Goal: Information Seeking & Learning: Learn about a topic

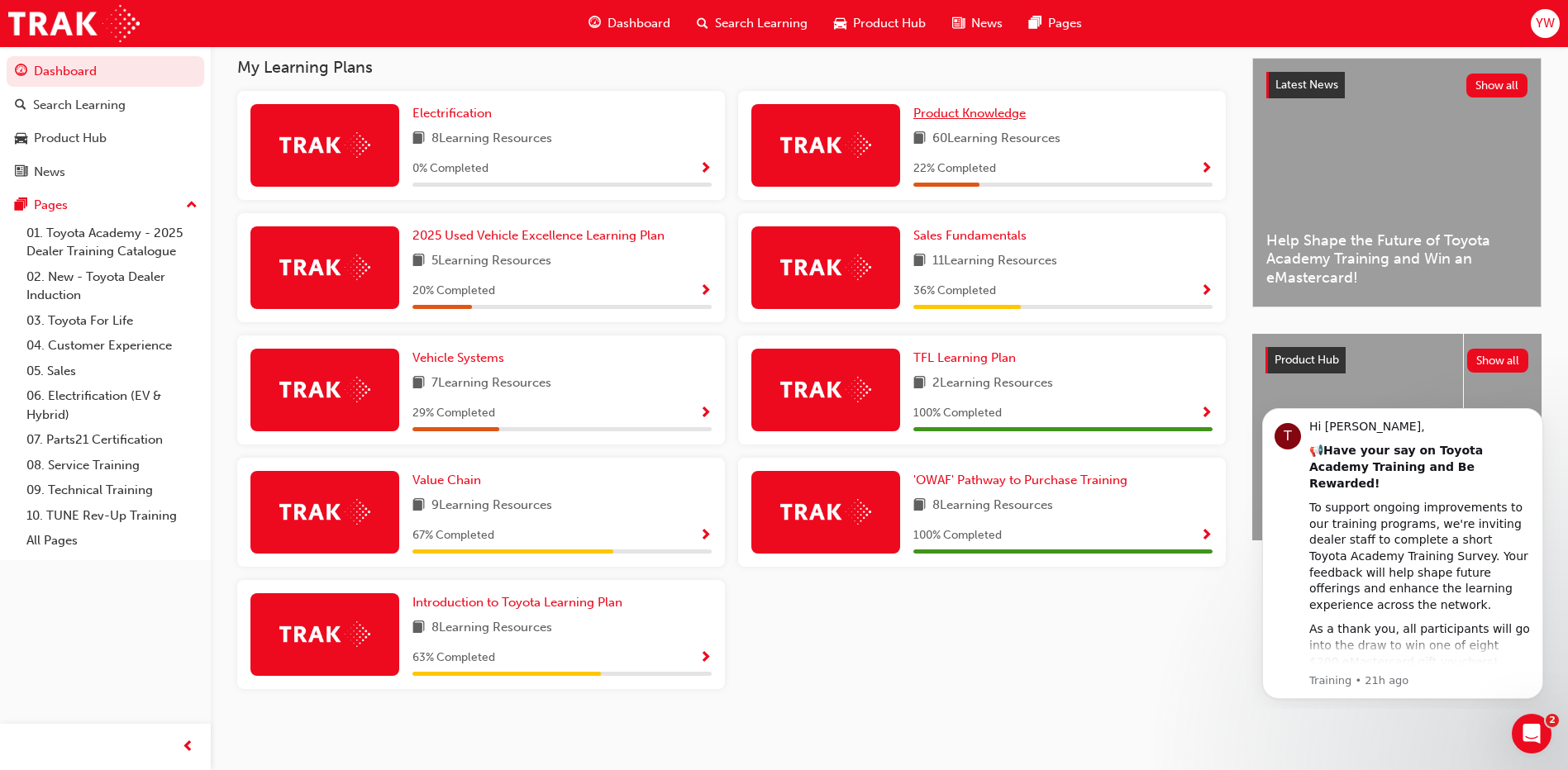
click at [958, 112] on span "Product Knowledge" at bounding box center [970, 112] width 112 height 15
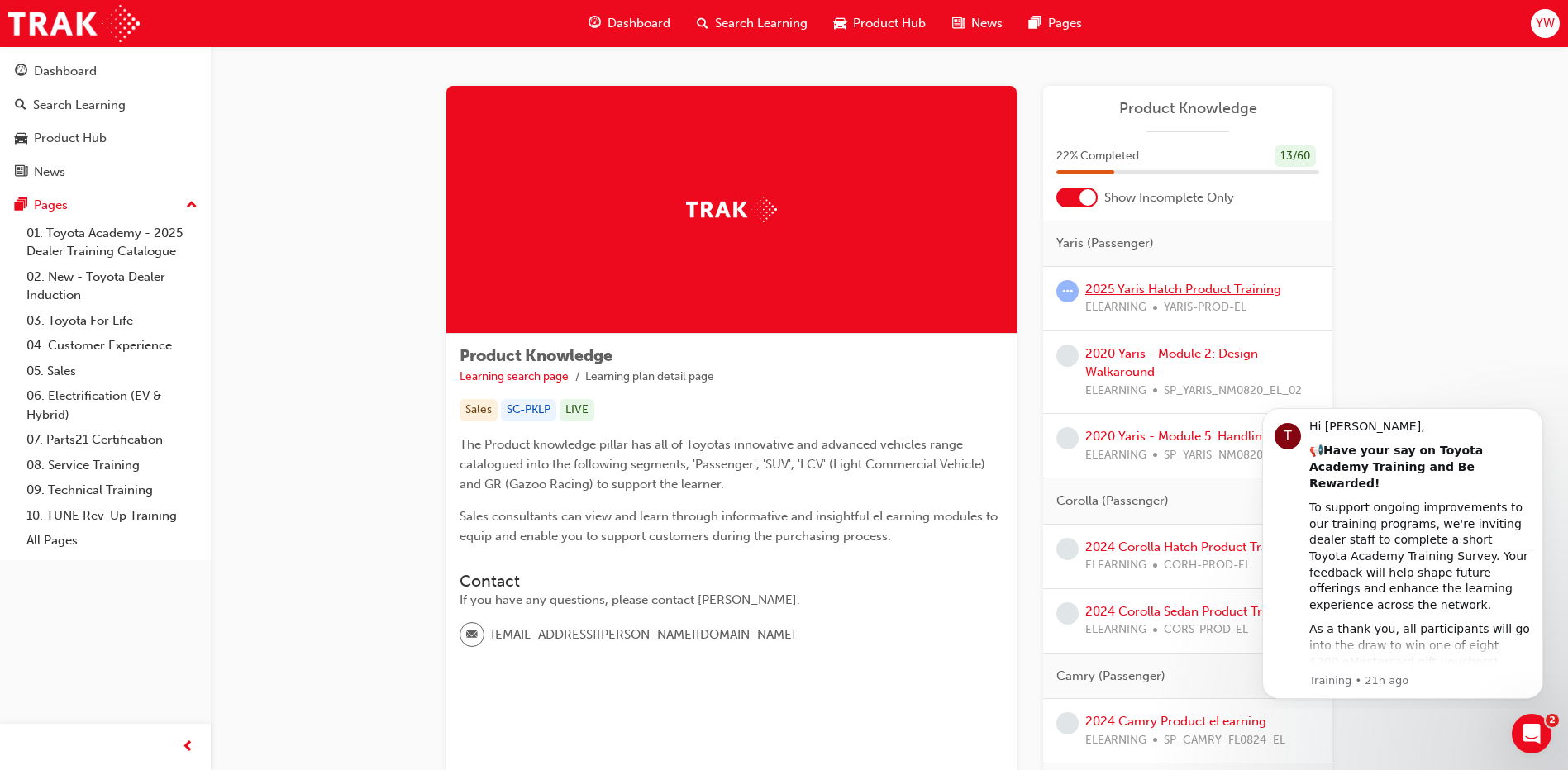
click at [1110, 290] on link "2025 Yaris Hatch Product Training" at bounding box center [1183, 289] width 196 height 15
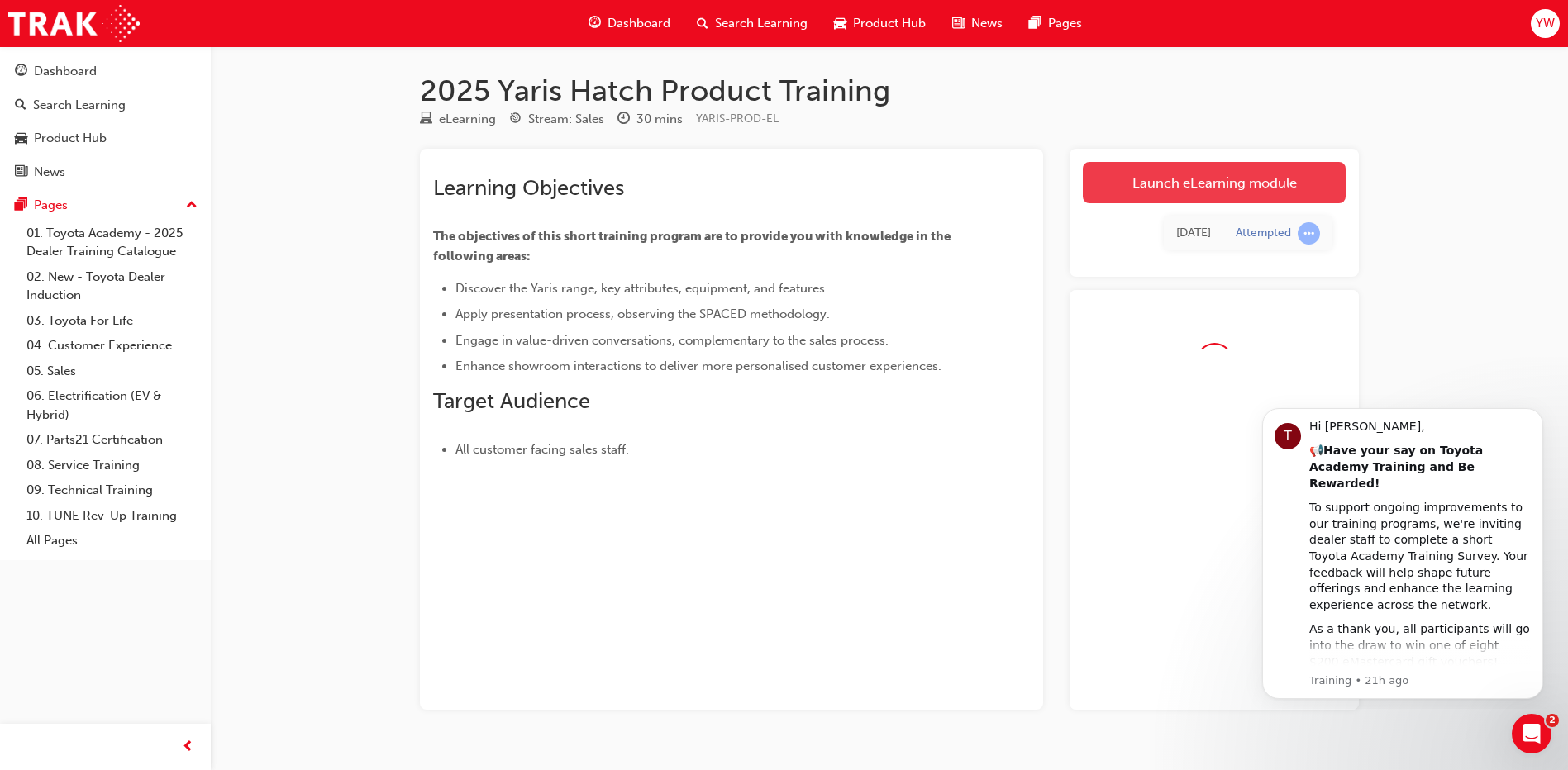
click at [1124, 189] on link "Launch eLearning module" at bounding box center [1214, 182] width 263 height 41
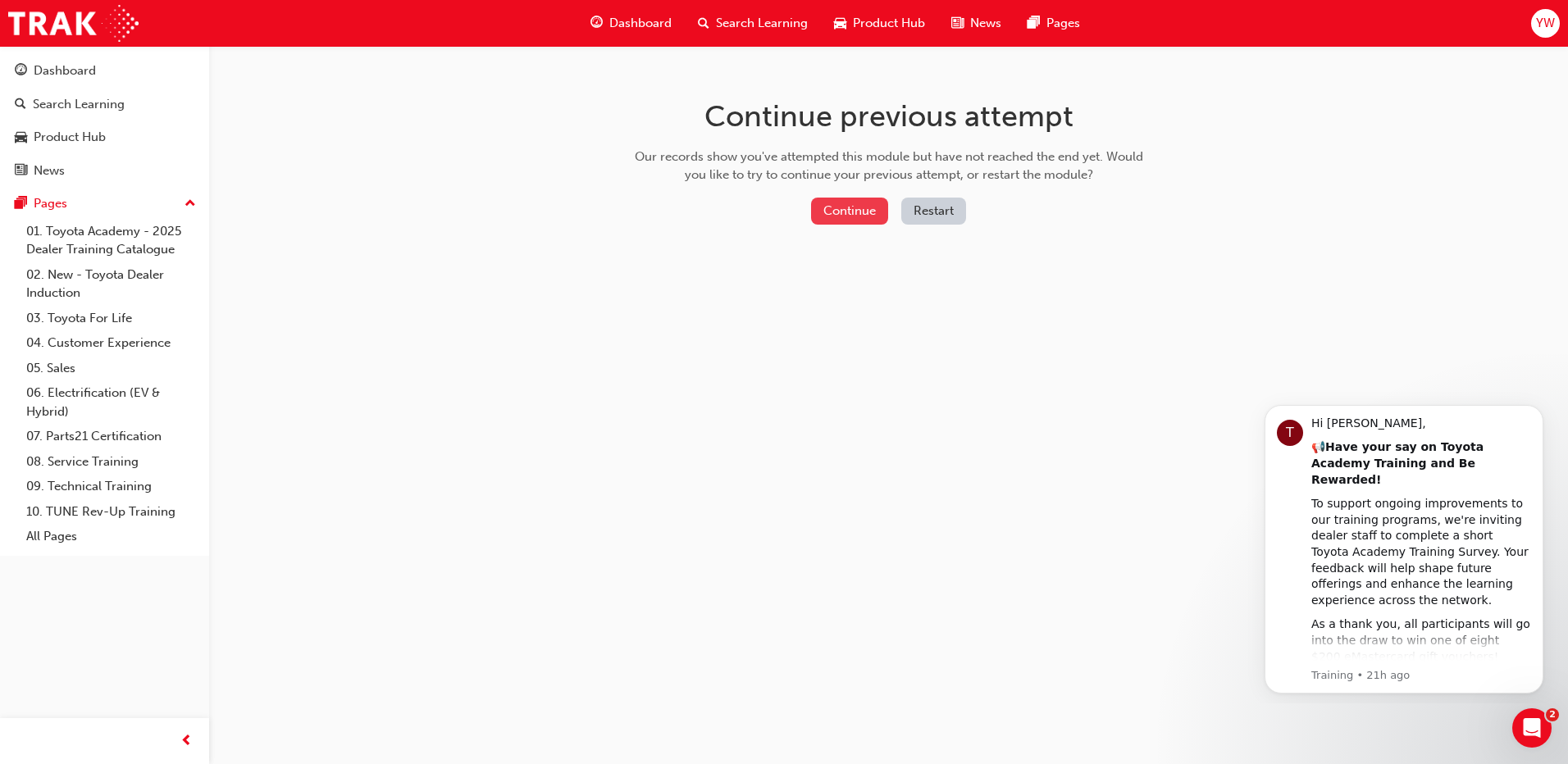
click at [828, 201] on button "Continue" at bounding box center [850, 211] width 77 height 27
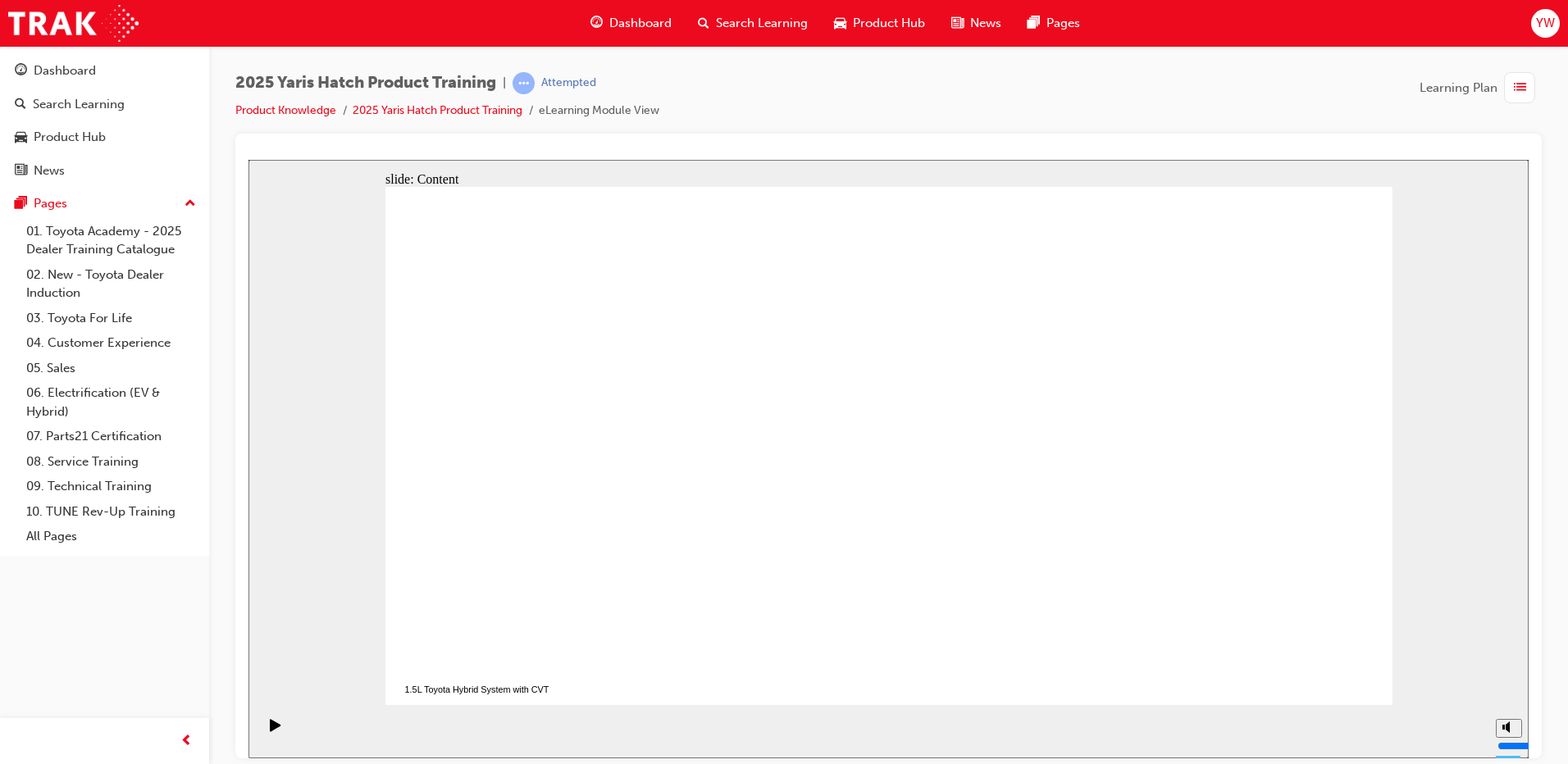
drag, startPoint x: 1292, startPoint y: 682, endPoint x: 1295, endPoint y: 663, distance: 19.2
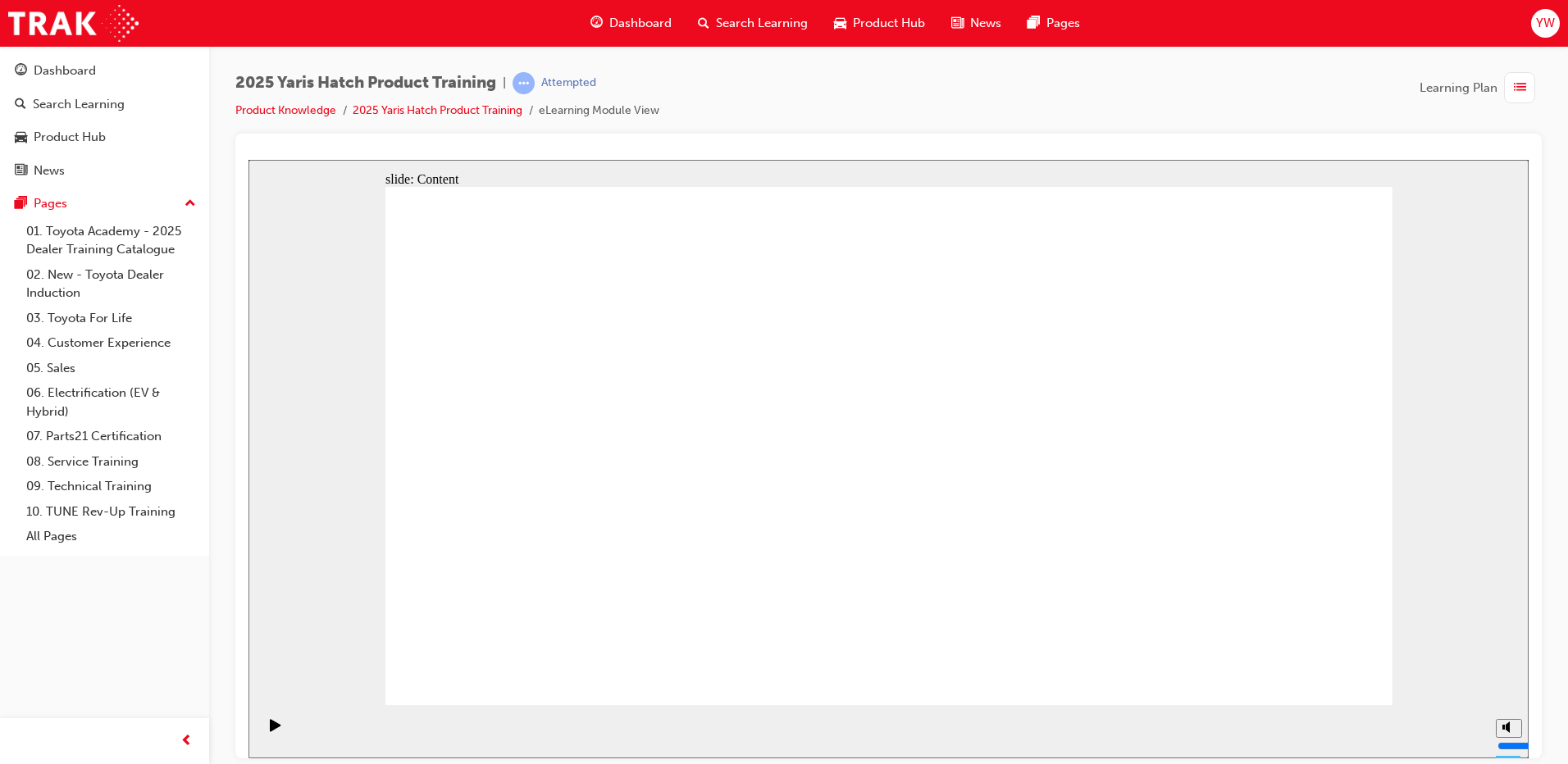
radio input "true"
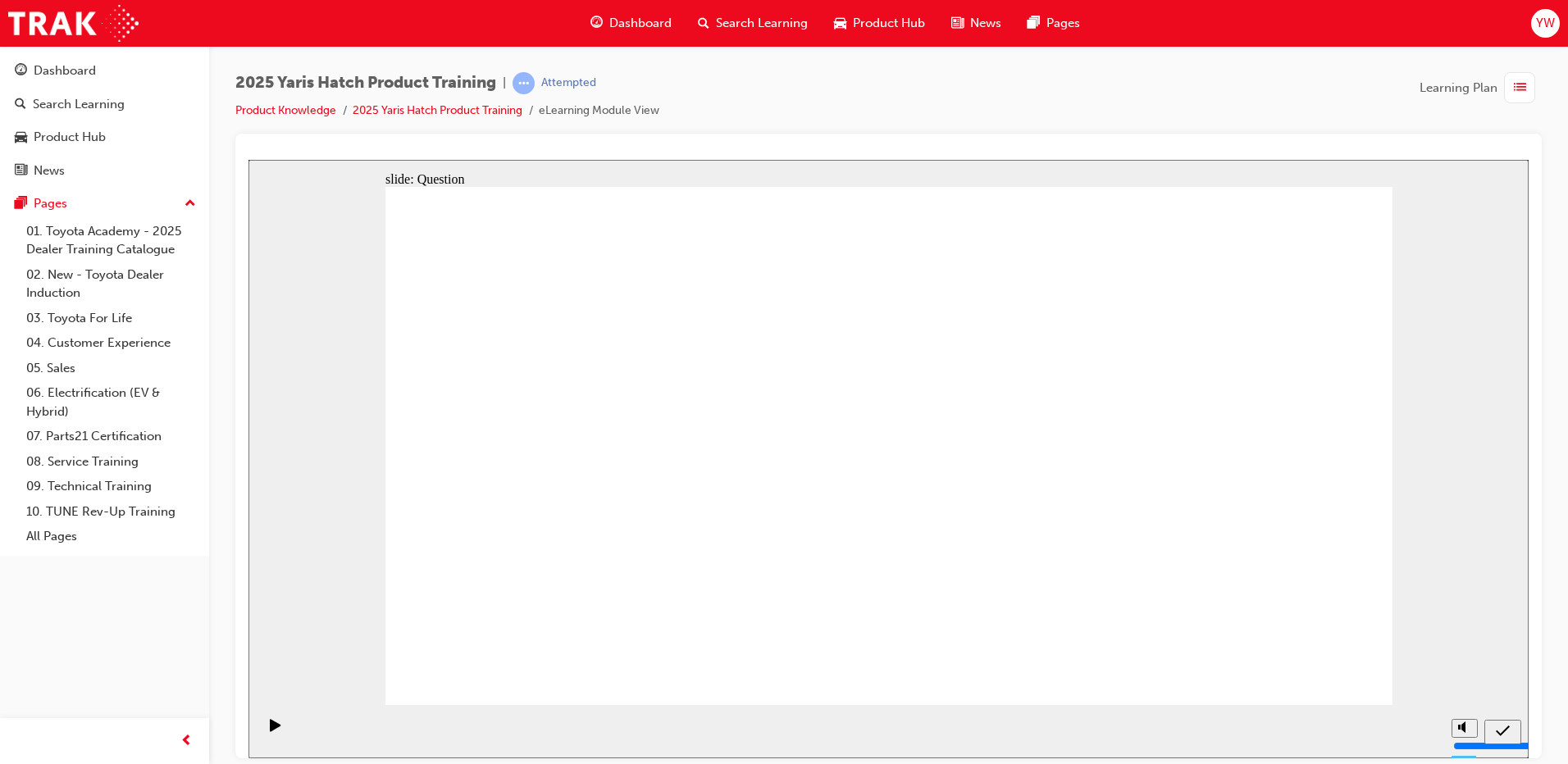
radio input "true"
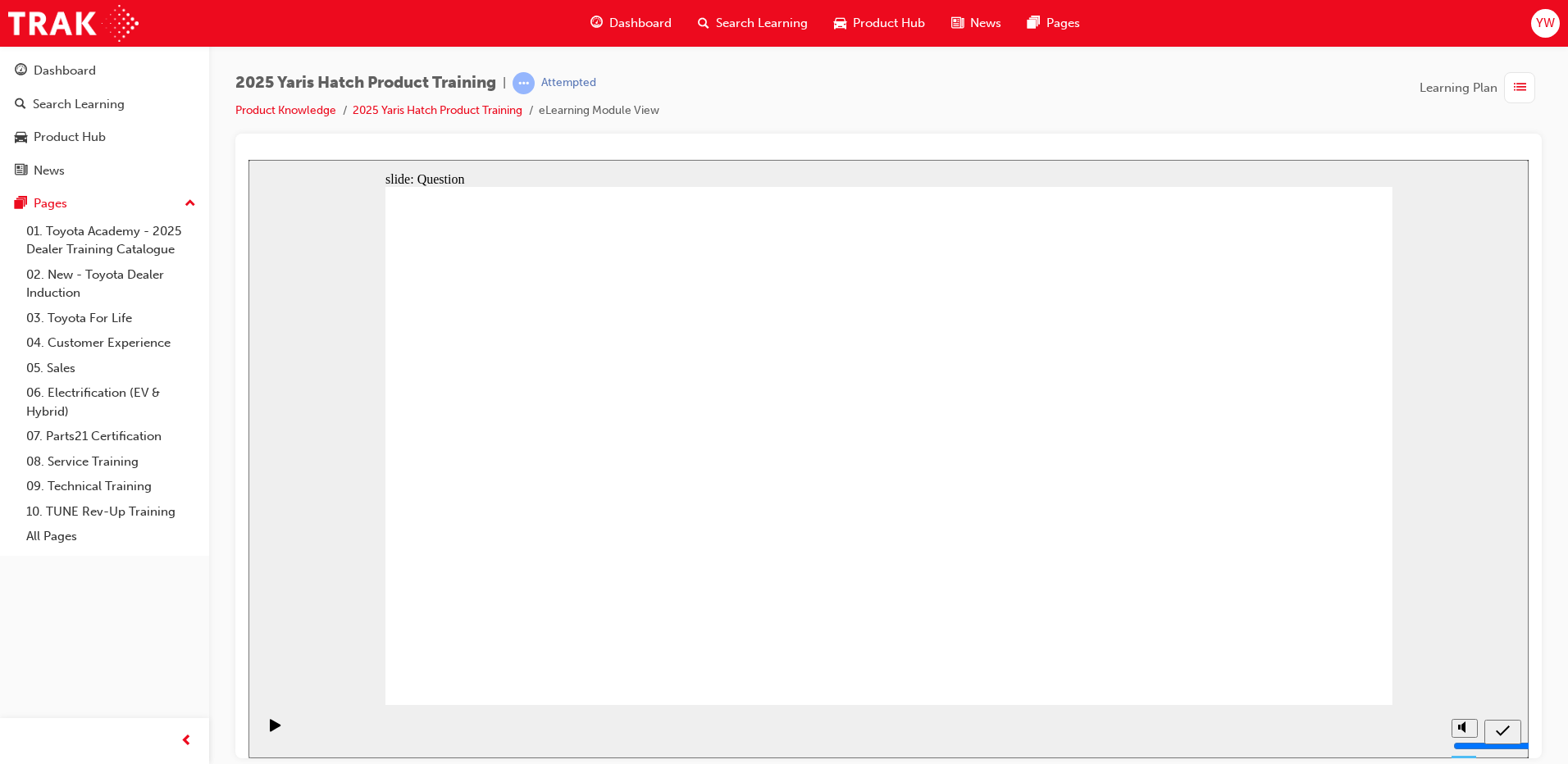
radio input "true"
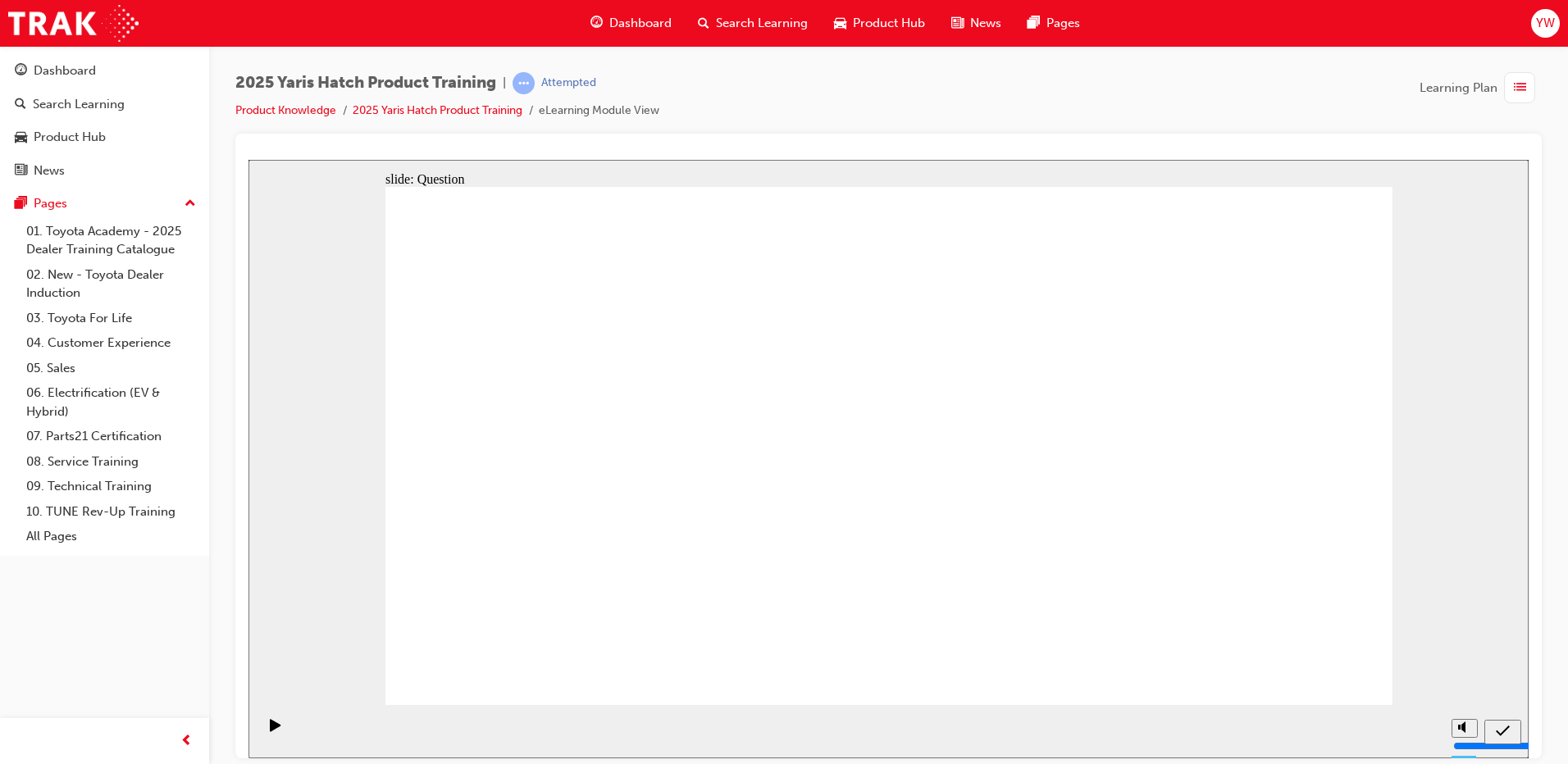
radio input "true"
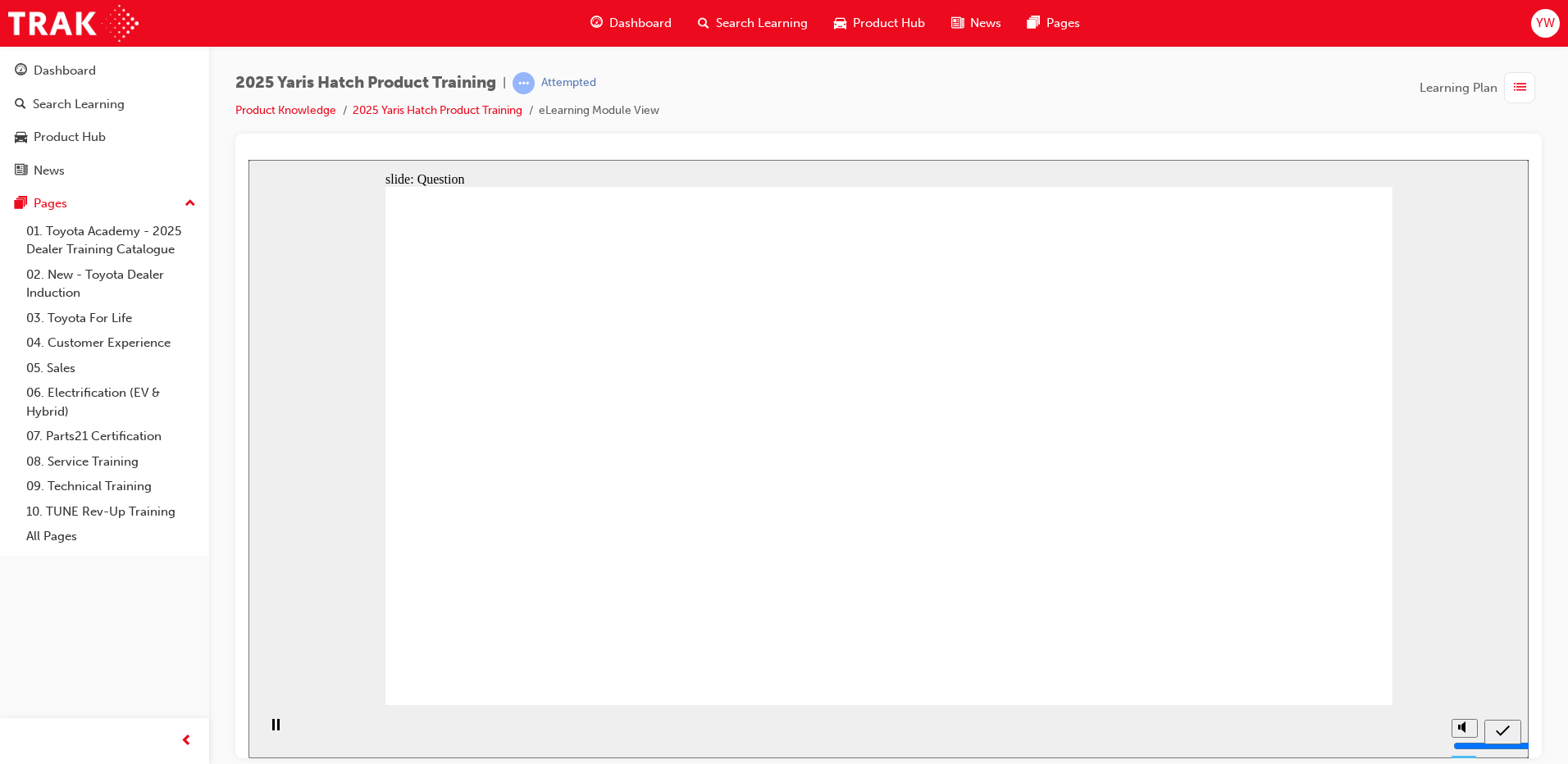
drag, startPoint x: 502, startPoint y: 436, endPoint x: 500, endPoint y: 591, distance: 155.0
drag, startPoint x: 689, startPoint y: 477, endPoint x: 697, endPoint y: 587, distance: 110.3
drag, startPoint x: 847, startPoint y: 415, endPoint x: 867, endPoint y: 553, distance: 139.4
drag, startPoint x: 1015, startPoint y: 484, endPoint x: 1086, endPoint y: 541, distance: 91.0
drag, startPoint x: 1212, startPoint y: 452, endPoint x: 1225, endPoint y: 607, distance: 155.5
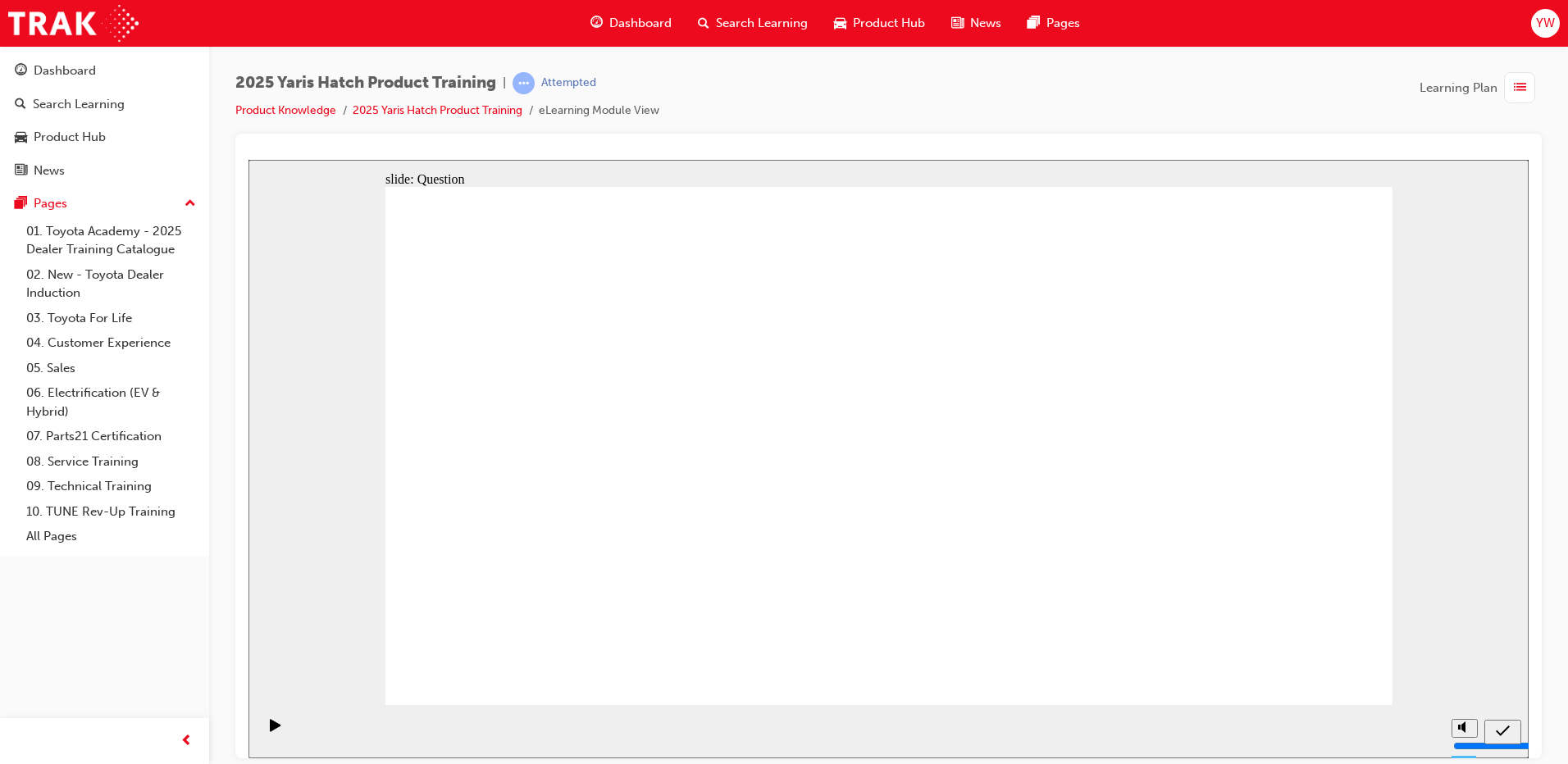
radio input "true"
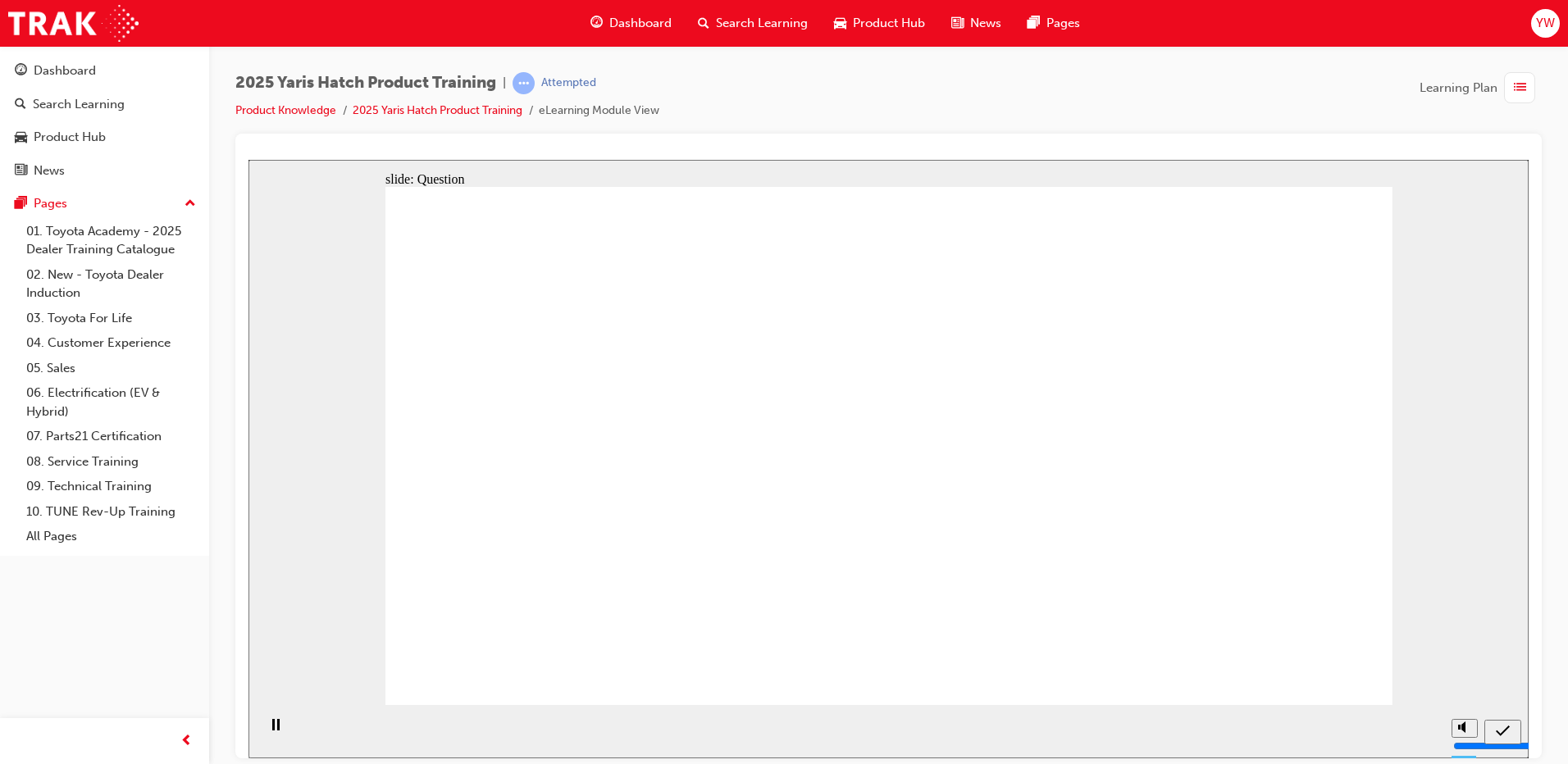
radio input "true"
drag, startPoint x: 1339, startPoint y: 683, endPoint x: 1331, endPoint y: 673, distance: 12.8
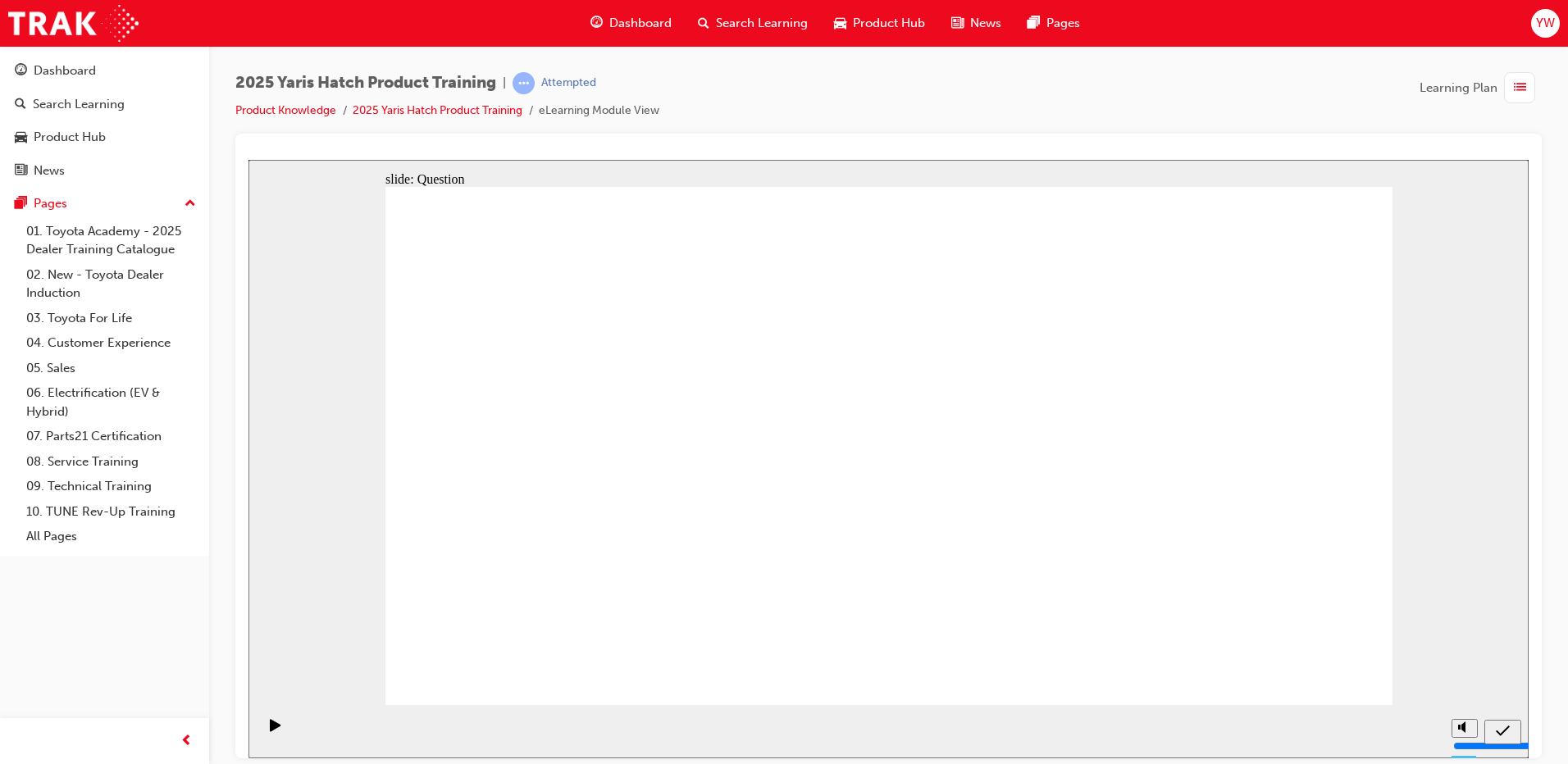
radio input "true"
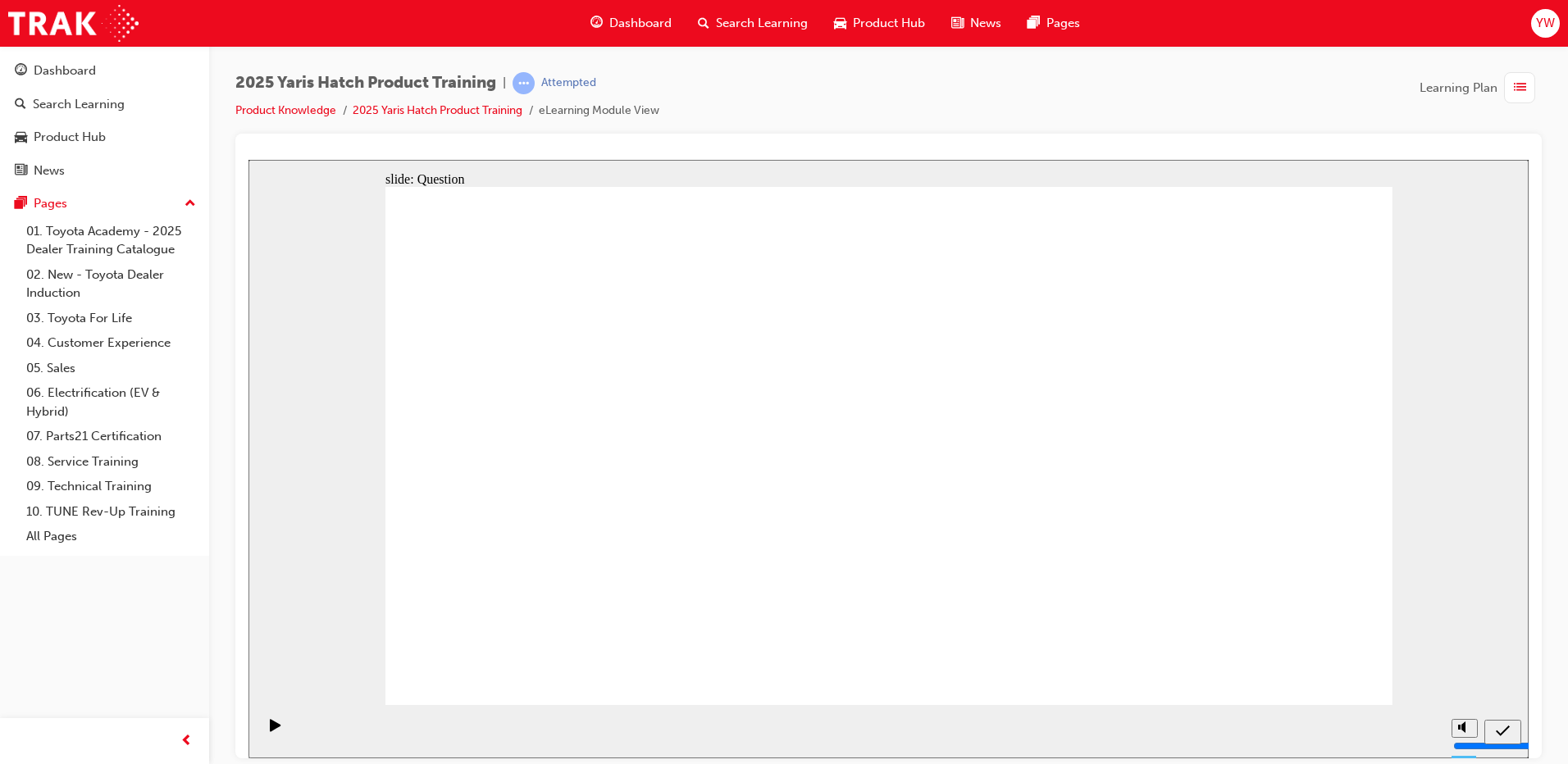
drag, startPoint x: 867, startPoint y: 544, endPoint x: 864, endPoint y: 561, distance: 17.3
radio input "true"
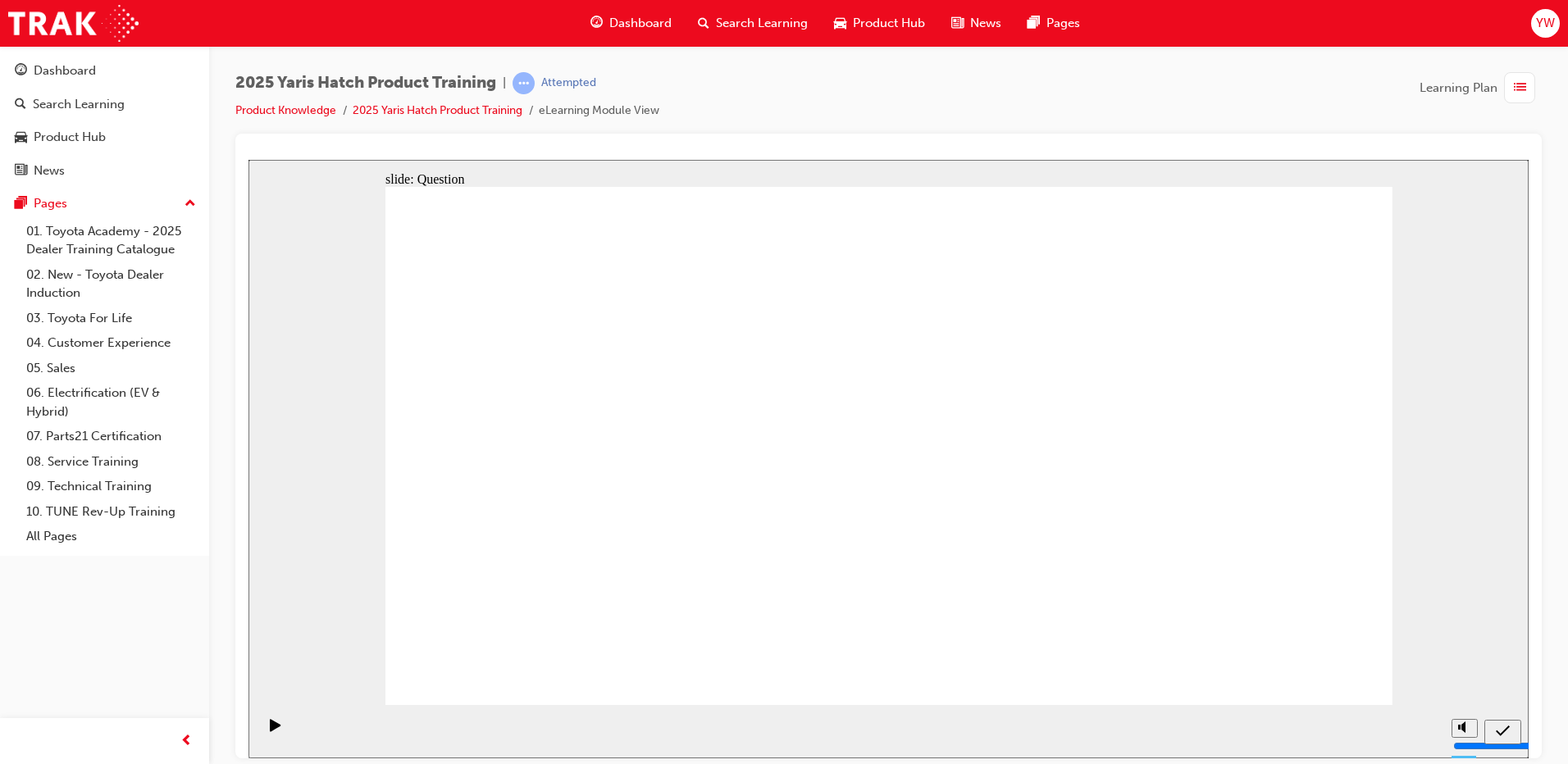
drag, startPoint x: 485, startPoint y: 601, endPoint x: 666, endPoint y: 452, distance: 234.4
drag, startPoint x: 665, startPoint y: 455, endPoint x: 485, endPoint y: 605, distance: 234.3
drag, startPoint x: 490, startPoint y: 427, endPoint x: 1236, endPoint y: 577, distance: 760.9
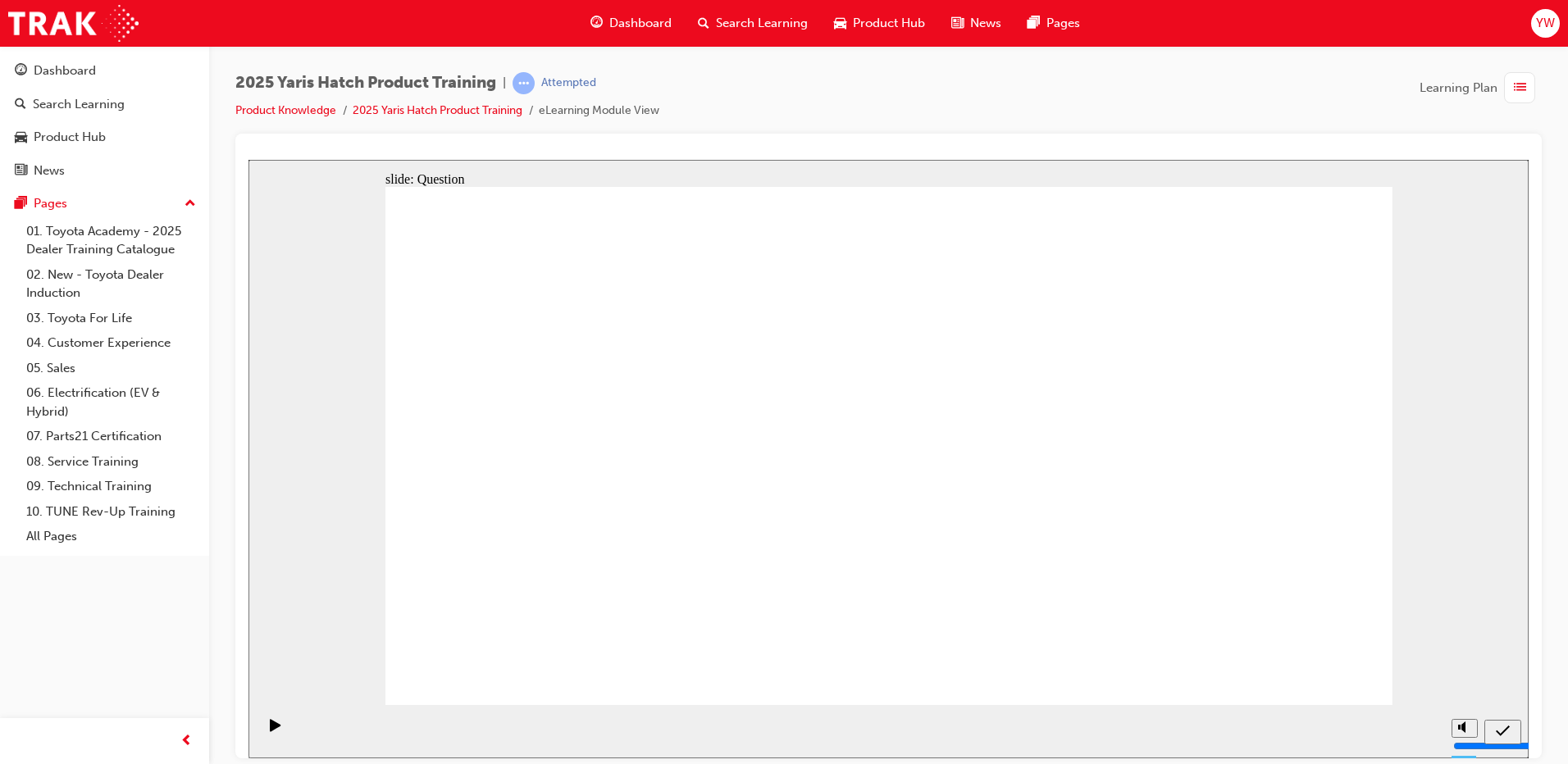
drag, startPoint x: 1093, startPoint y: 410, endPoint x: 719, endPoint y: 568, distance: 406.0
drag, startPoint x: 877, startPoint y: 390, endPoint x: 1063, endPoint y: 573, distance: 260.9
drag, startPoint x: 1219, startPoint y: 436, endPoint x: 849, endPoint y: 619, distance: 412.8
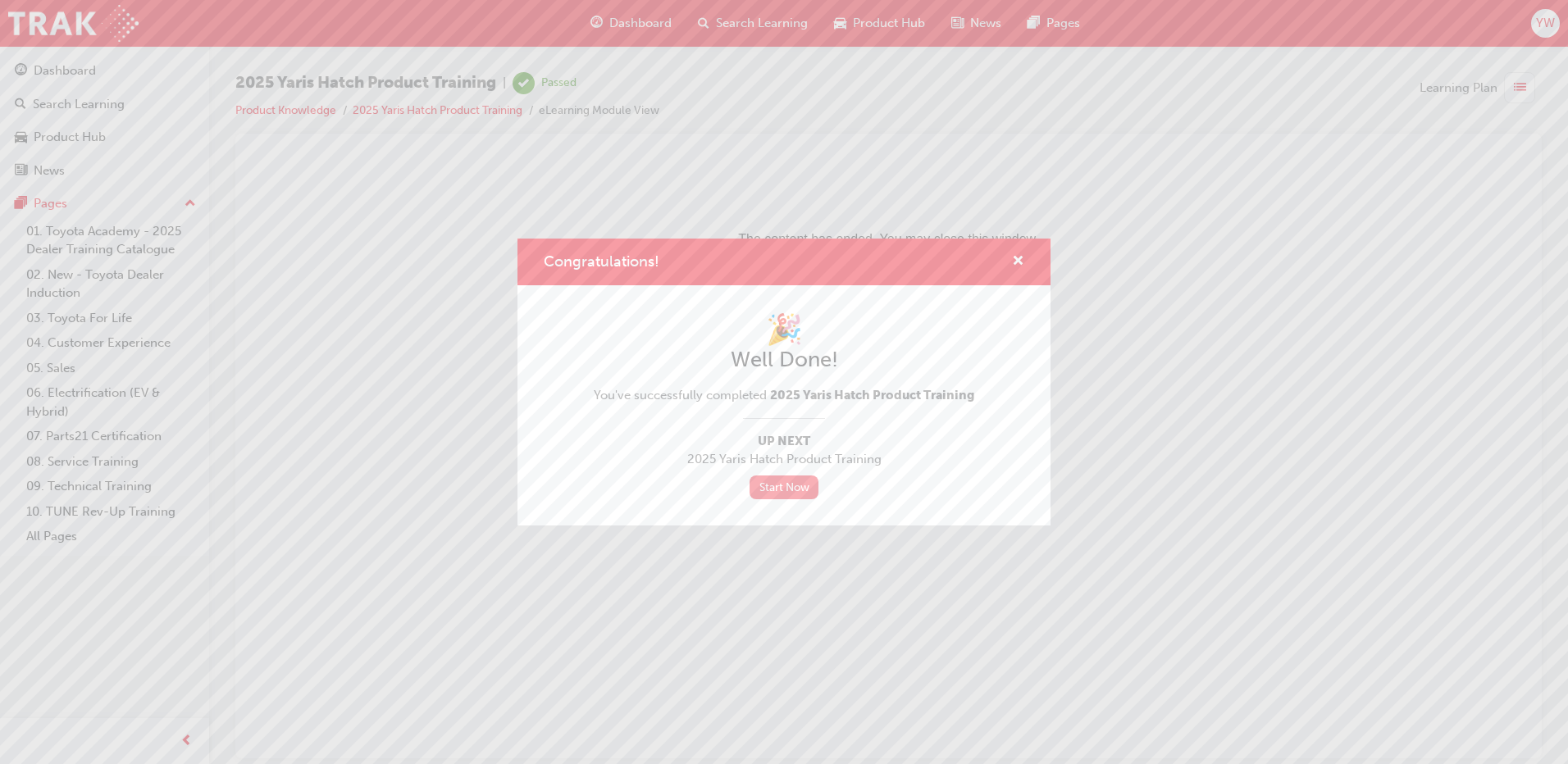
click at [806, 487] on link "Start Now" at bounding box center [784, 487] width 69 height 24
click at [767, 486] on link "Start Now" at bounding box center [784, 487] width 69 height 24
click at [771, 485] on link "Start Now" at bounding box center [784, 487] width 69 height 24
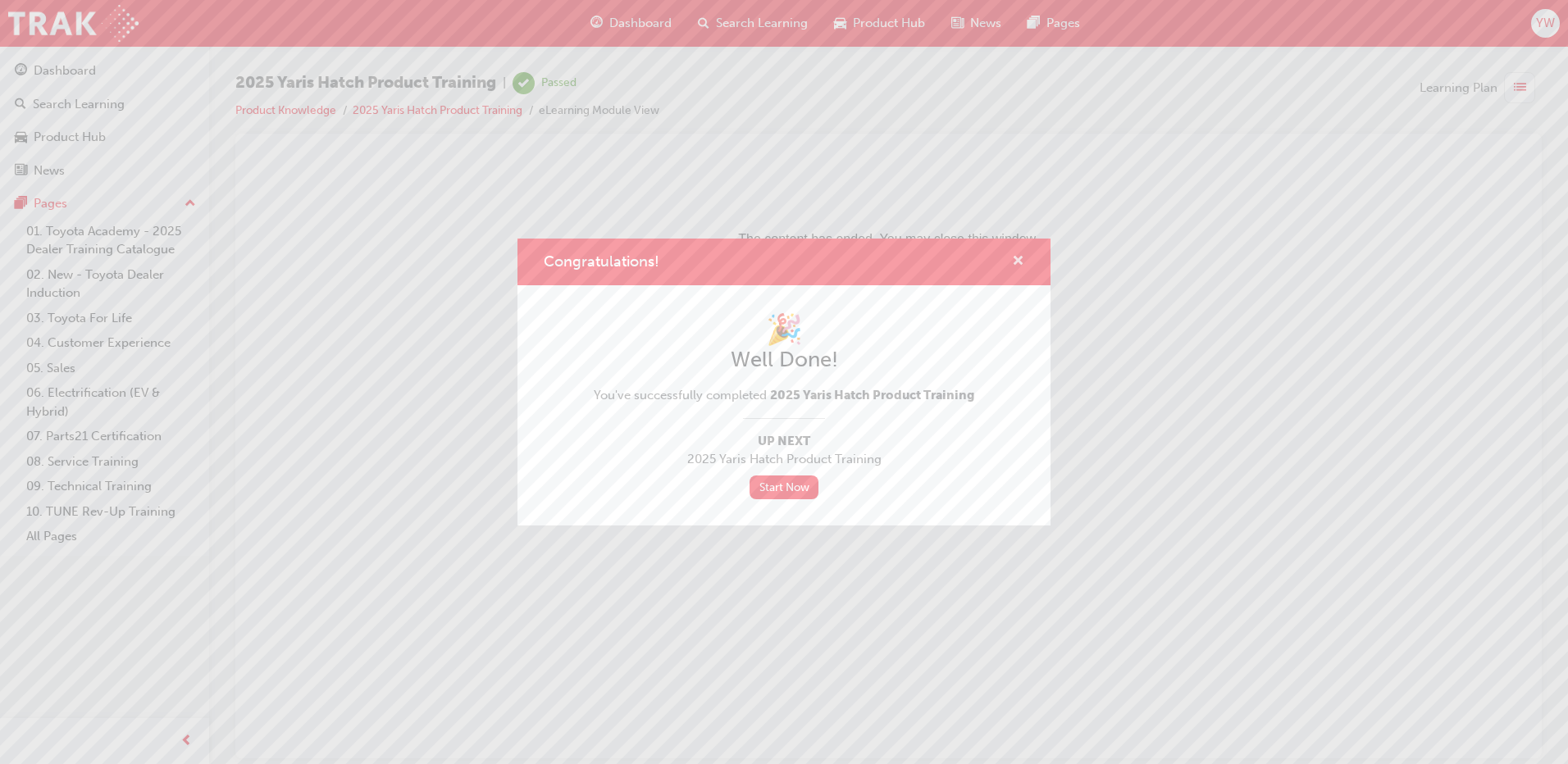
click at [1021, 255] on span "cross-icon" at bounding box center [1018, 262] width 12 height 15
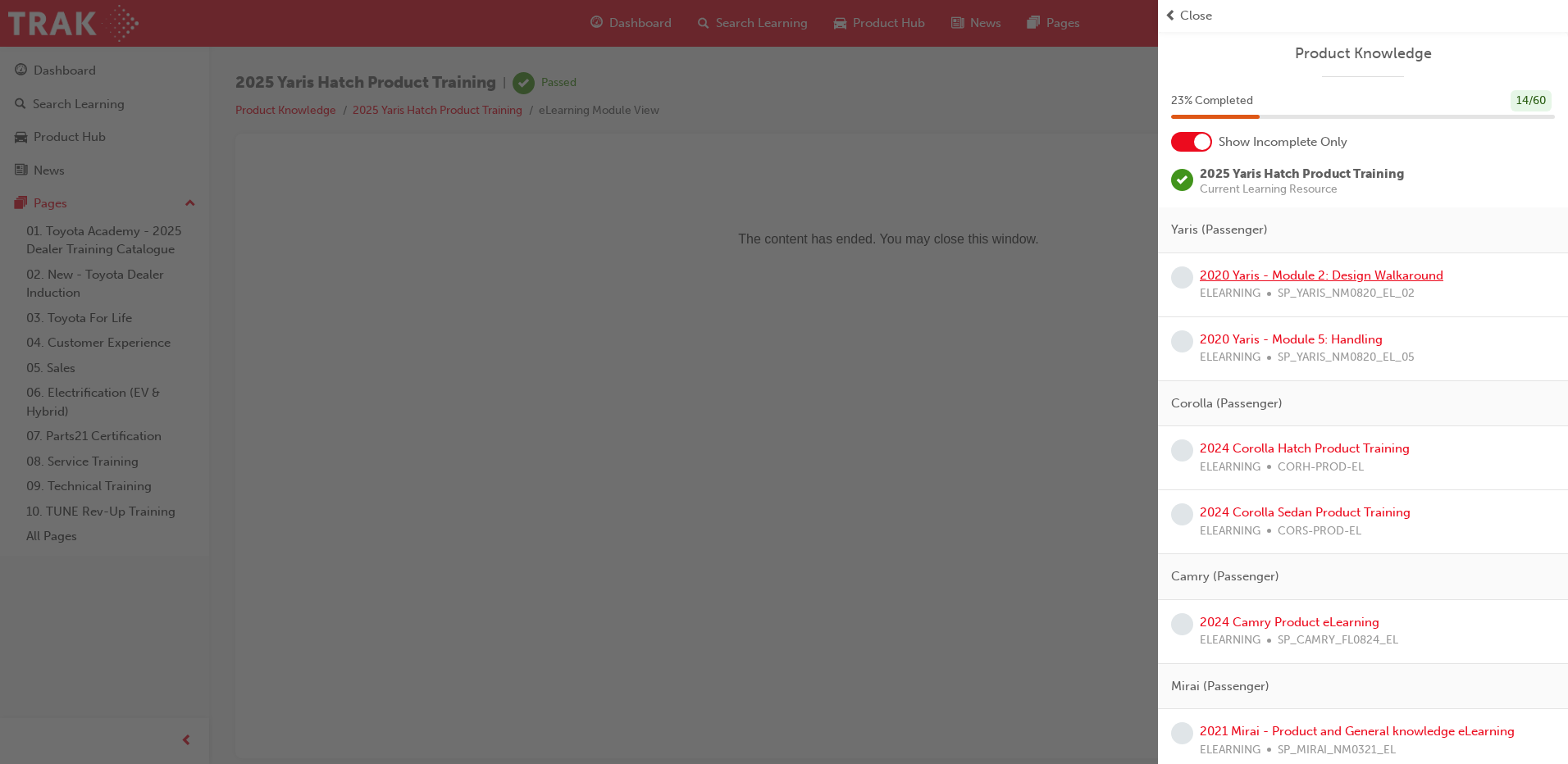
click at [1402, 275] on link "2020 Yaris - Module 2: Design Walkaround" at bounding box center [1321, 275] width 243 height 15
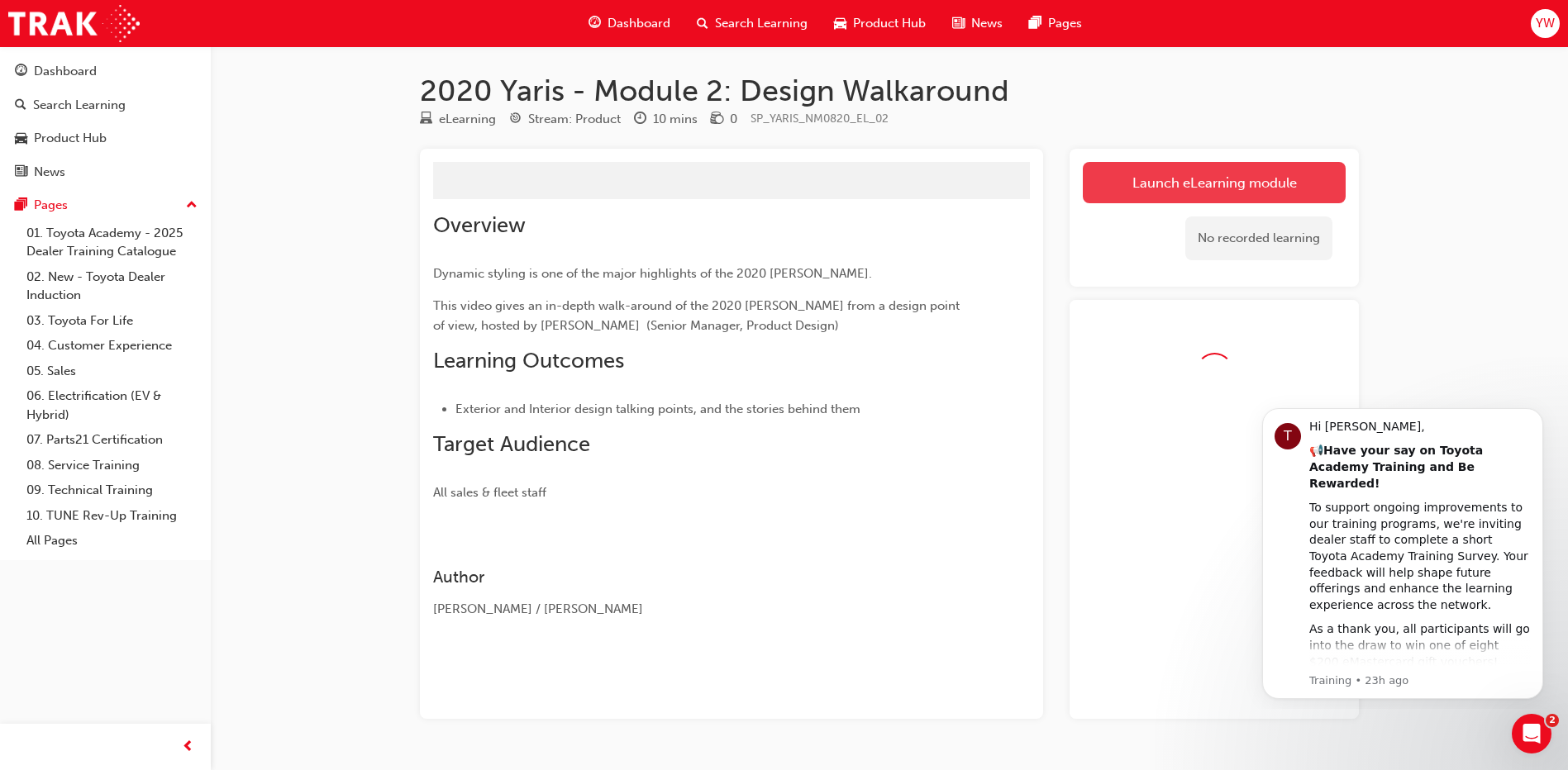
click at [1210, 175] on button "Launch eLearning module" at bounding box center [1214, 182] width 263 height 41
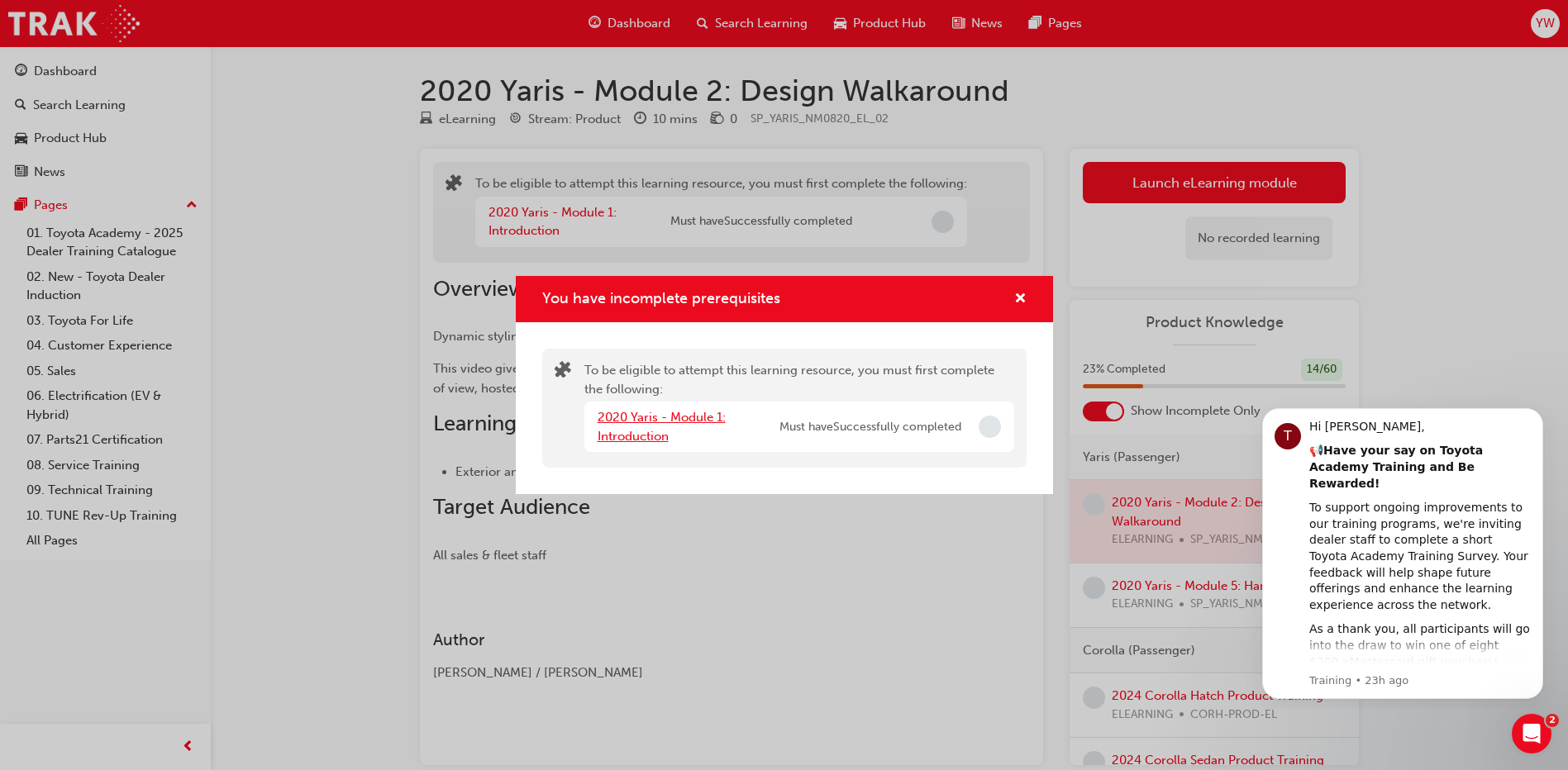
click at [690, 421] on link "2020 Yaris - Module 1: Introduction" at bounding box center [661, 427] width 128 height 34
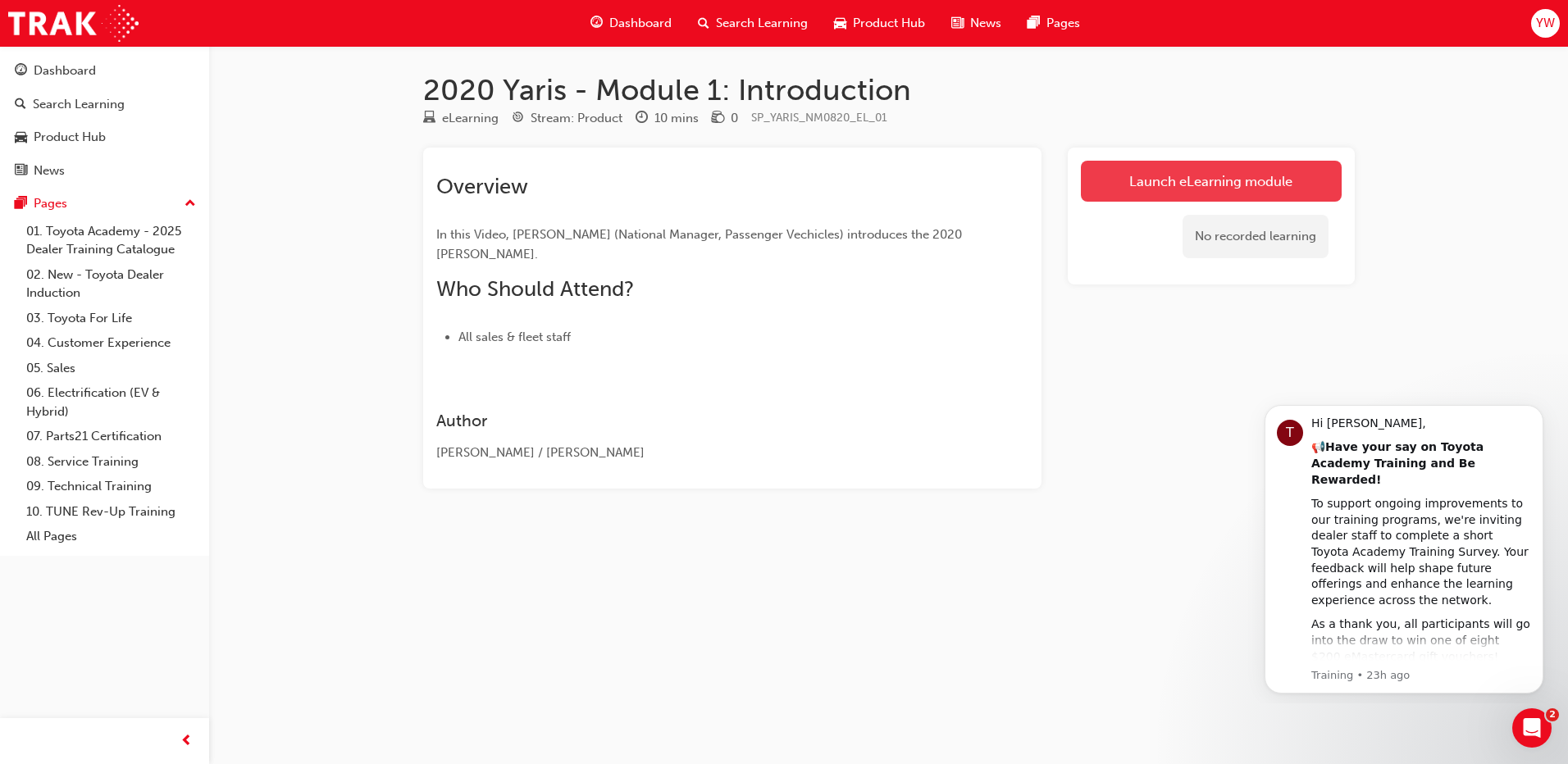
click at [1117, 187] on link "Launch eLearning module" at bounding box center [1211, 180] width 261 height 41
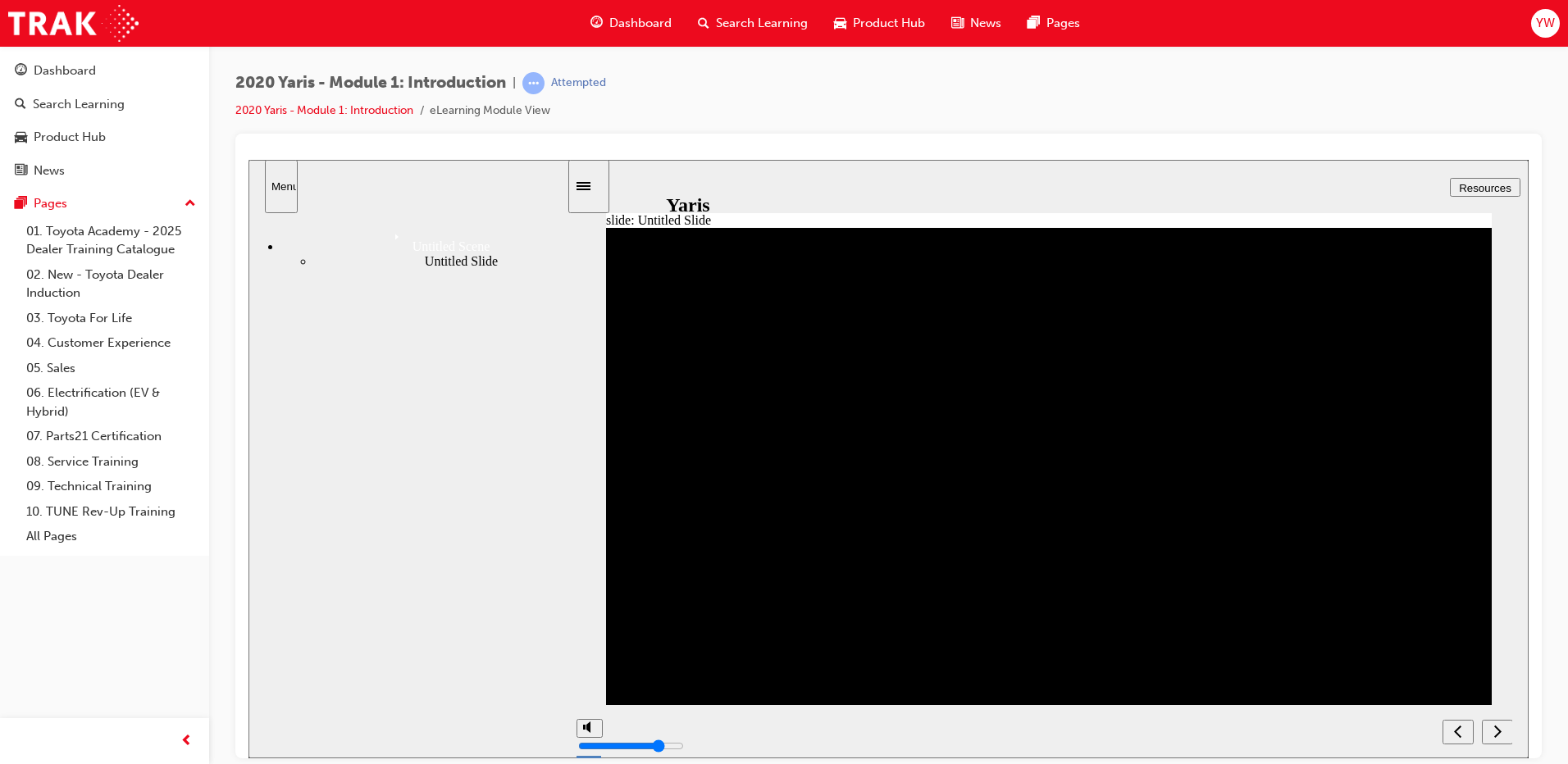
click at [1492, 734] on div "next" at bounding box center [1497, 732] width 18 height 17
click at [1504, 727] on div "next" at bounding box center [1497, 732] width 18 height 17
click at [1499, 729] on icon "next" at bounding box center [1498, 730] width 7 height 12
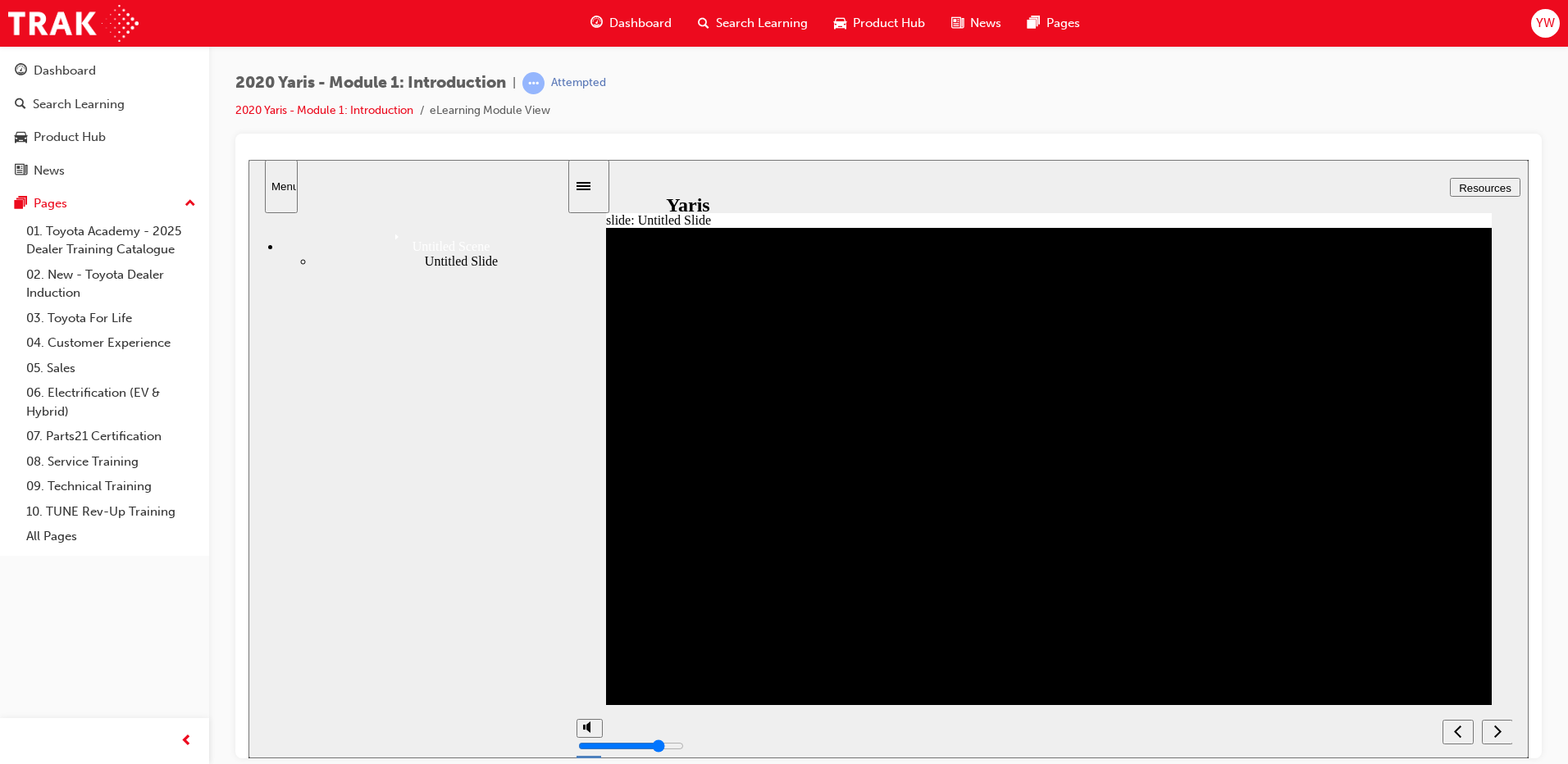
click at [1491, 724] on div "next" at bounding box center [1497, 732] width 18 height 17
click at [1497, 734] on icon "next" at bounding box center [1498, 730] width 7 height 12
click at [1276, 92] on div "2020 Yaris - Module 1: Introduction | Attempted 2020 Yaris - Module 1: Introduc…" at bounding box center [888, 103] width 1307 height 62
click at [628, 21] on span "Dashboard" at bounding box center [641, 24] width 63 height 19
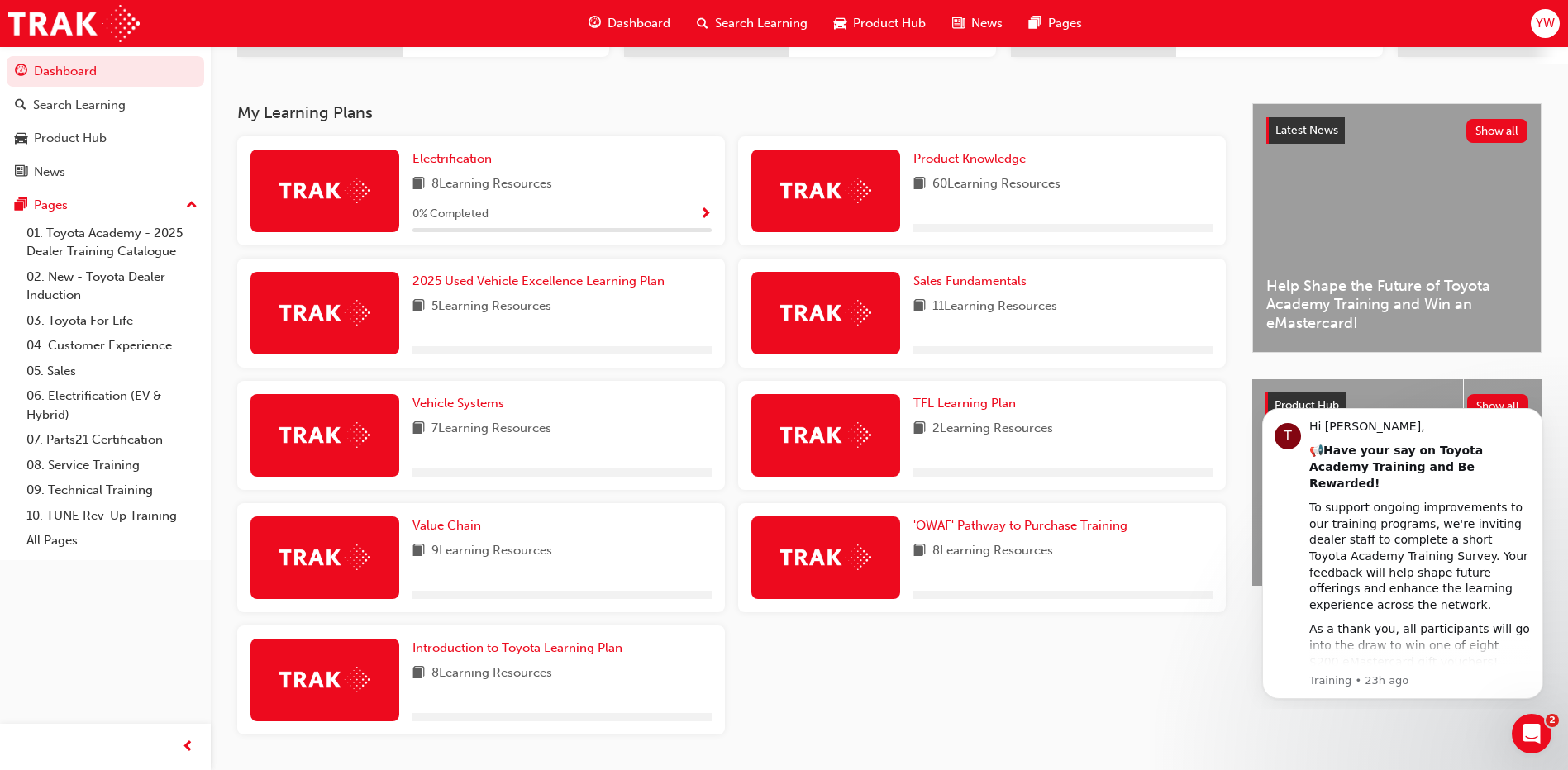
scroll to position [330, 0]
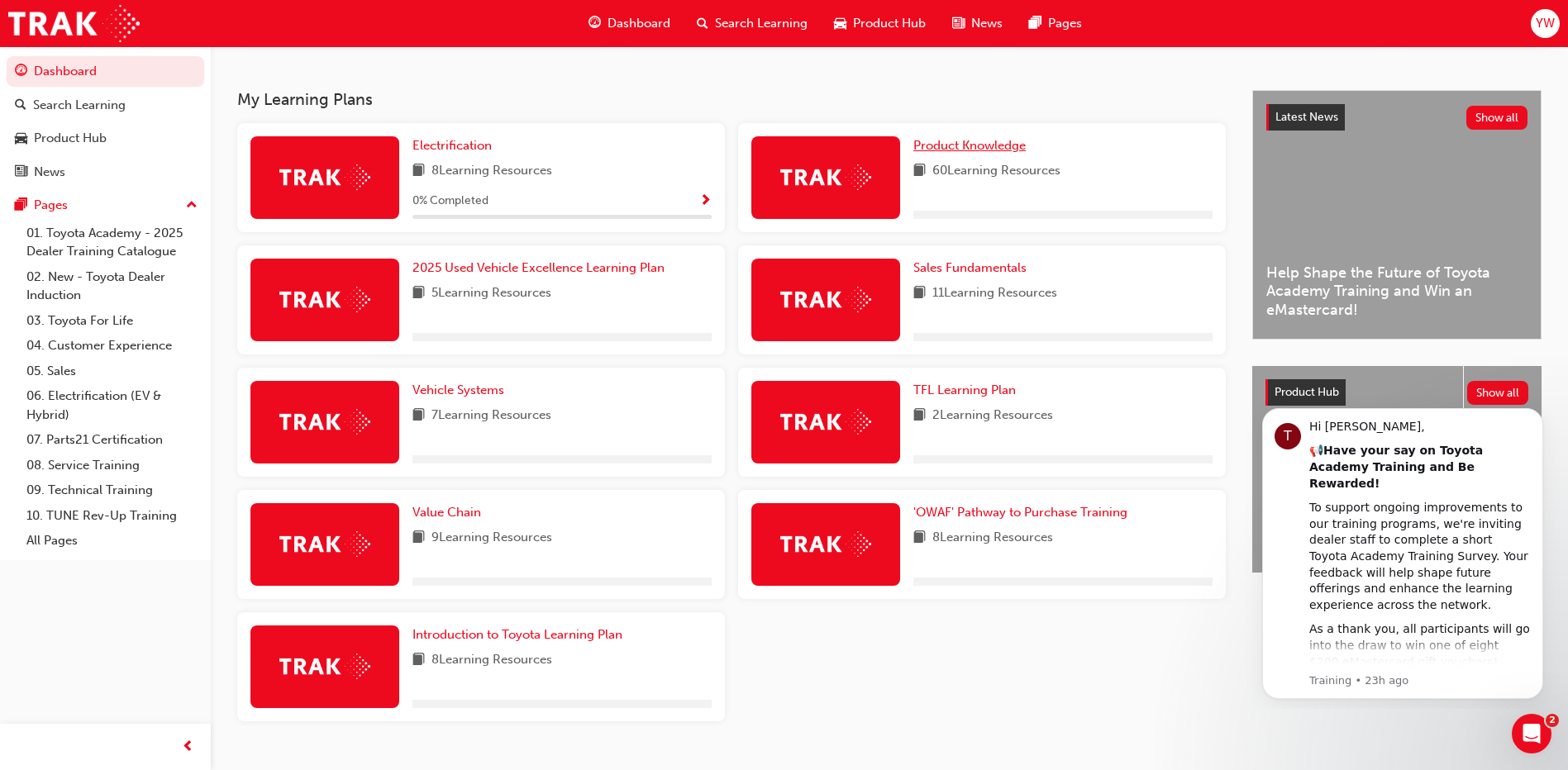
click at [989, 152] on span "Product Knowledge" at bounding box center [970, 145] width 112 height 15
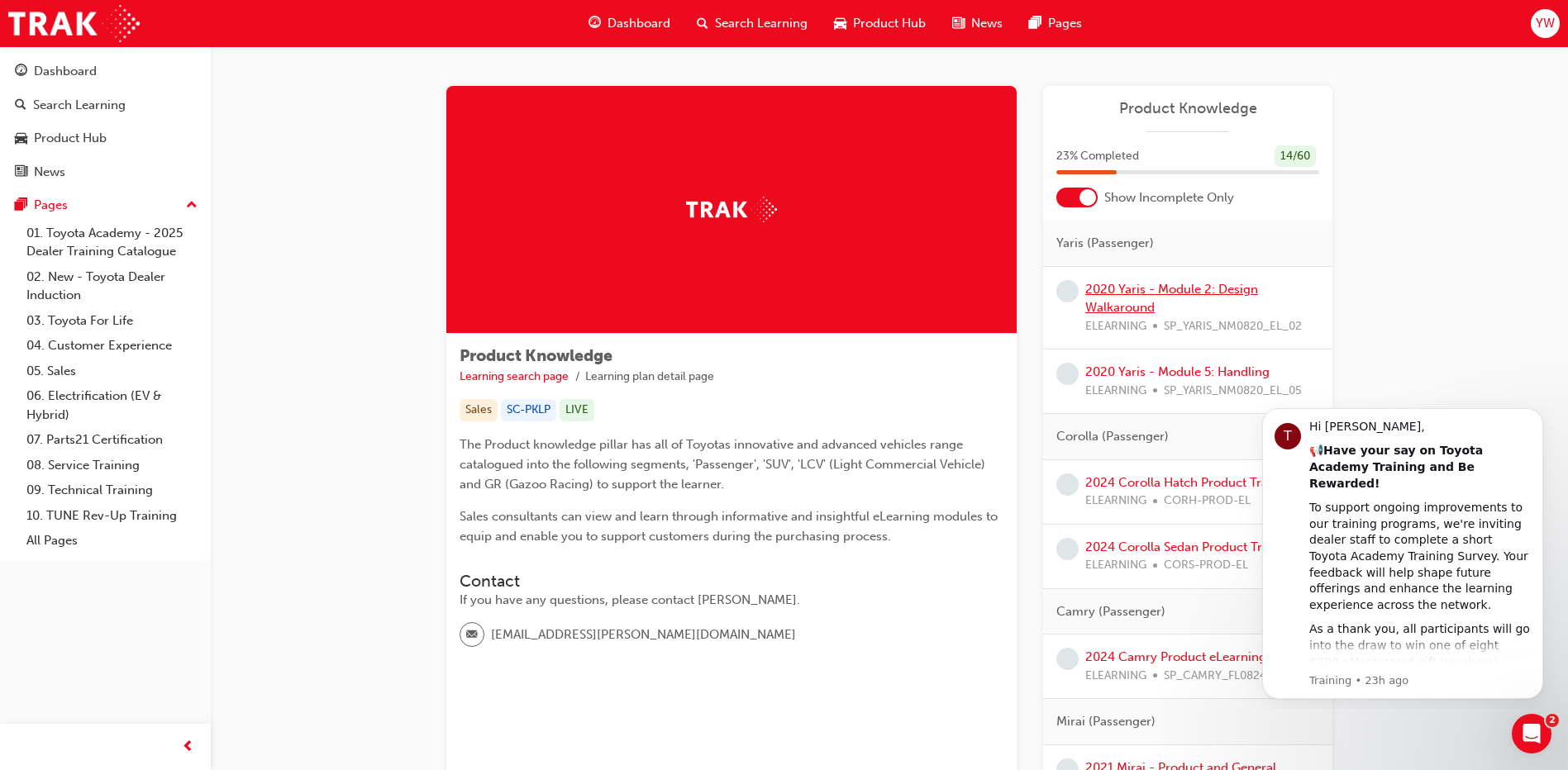
click at [1101, 304] on link "2020 Yaris - Module 2: Design Walkaround" at bounding box center [1172, 299] width 173 height 34
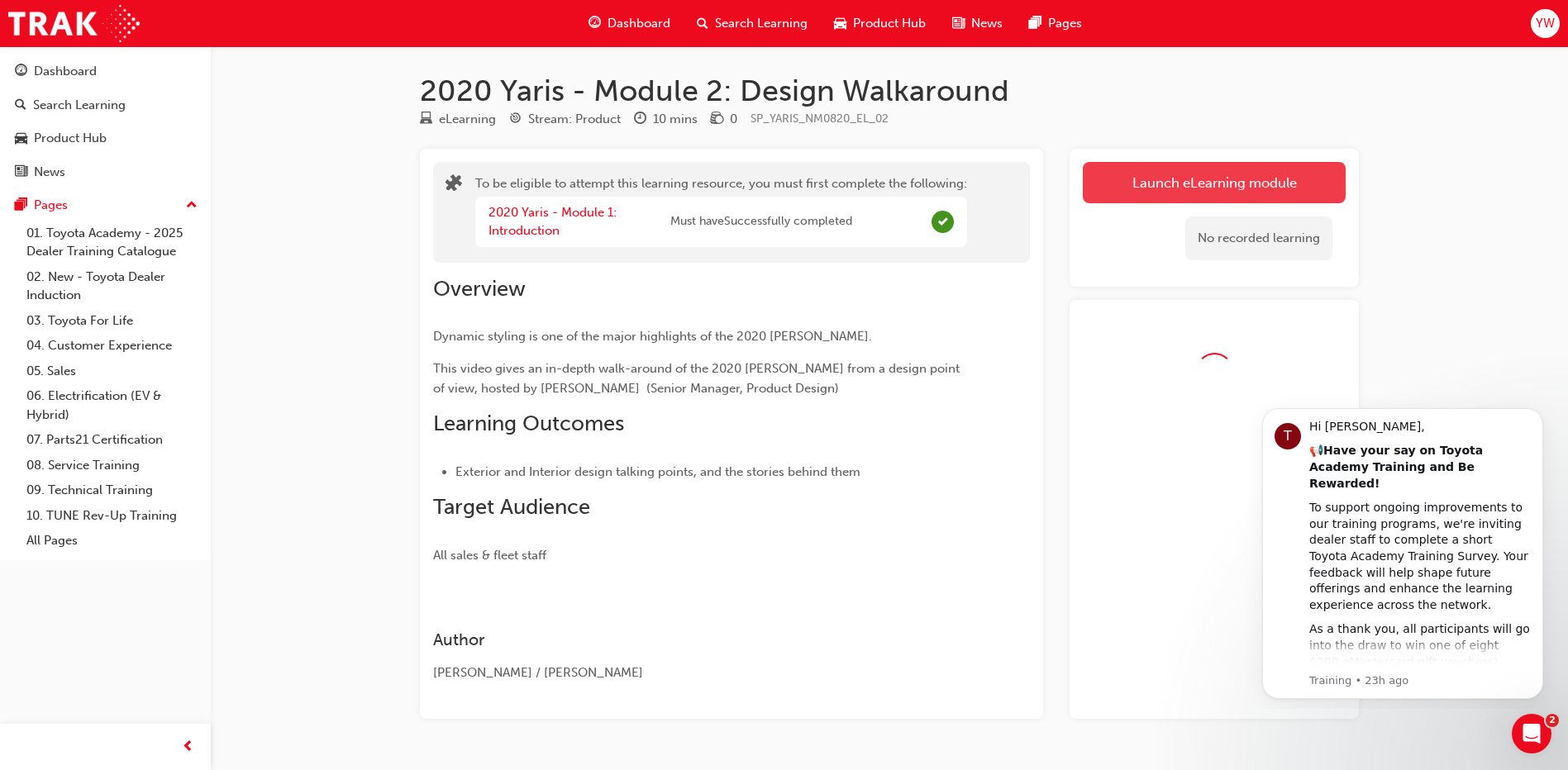
click at [1182, 173] on link "Launch eLearning module" at bounding box center [1214, 182] width 263 height 41
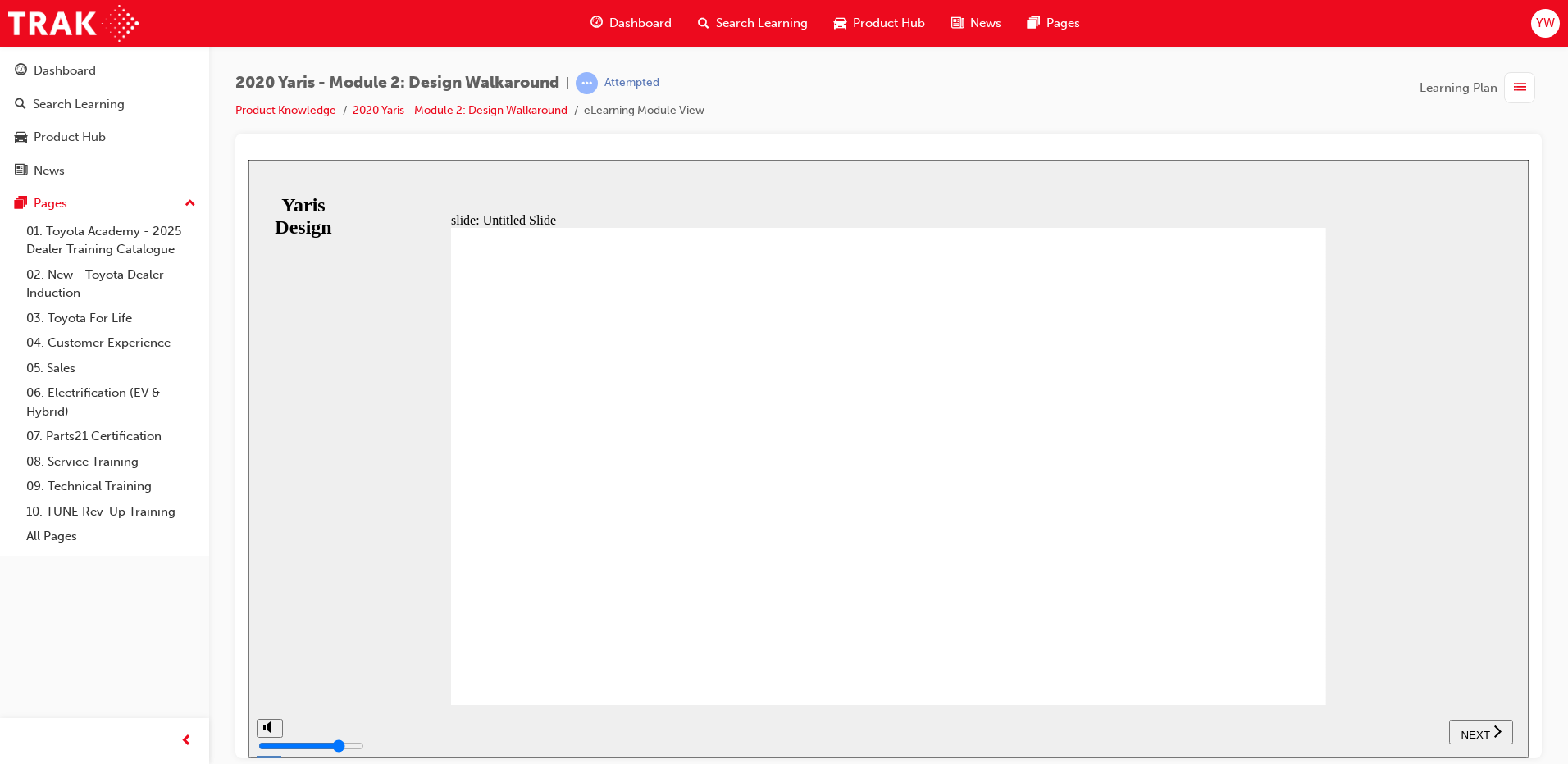
click at [1476, 740] on button "NEXT" at bounding box center [1481, 731] width 64 height 24
click at [1242, 98] on div "2020 Yaris - Module 2: Design Walkaround | Attempted Product Knowledge 2020 Yar…" at bounding box center [888, 103] width 1307 height 62
click at [1483, 728] on span "NEXT" at bounding box center [1483, 734] width 29 height 12
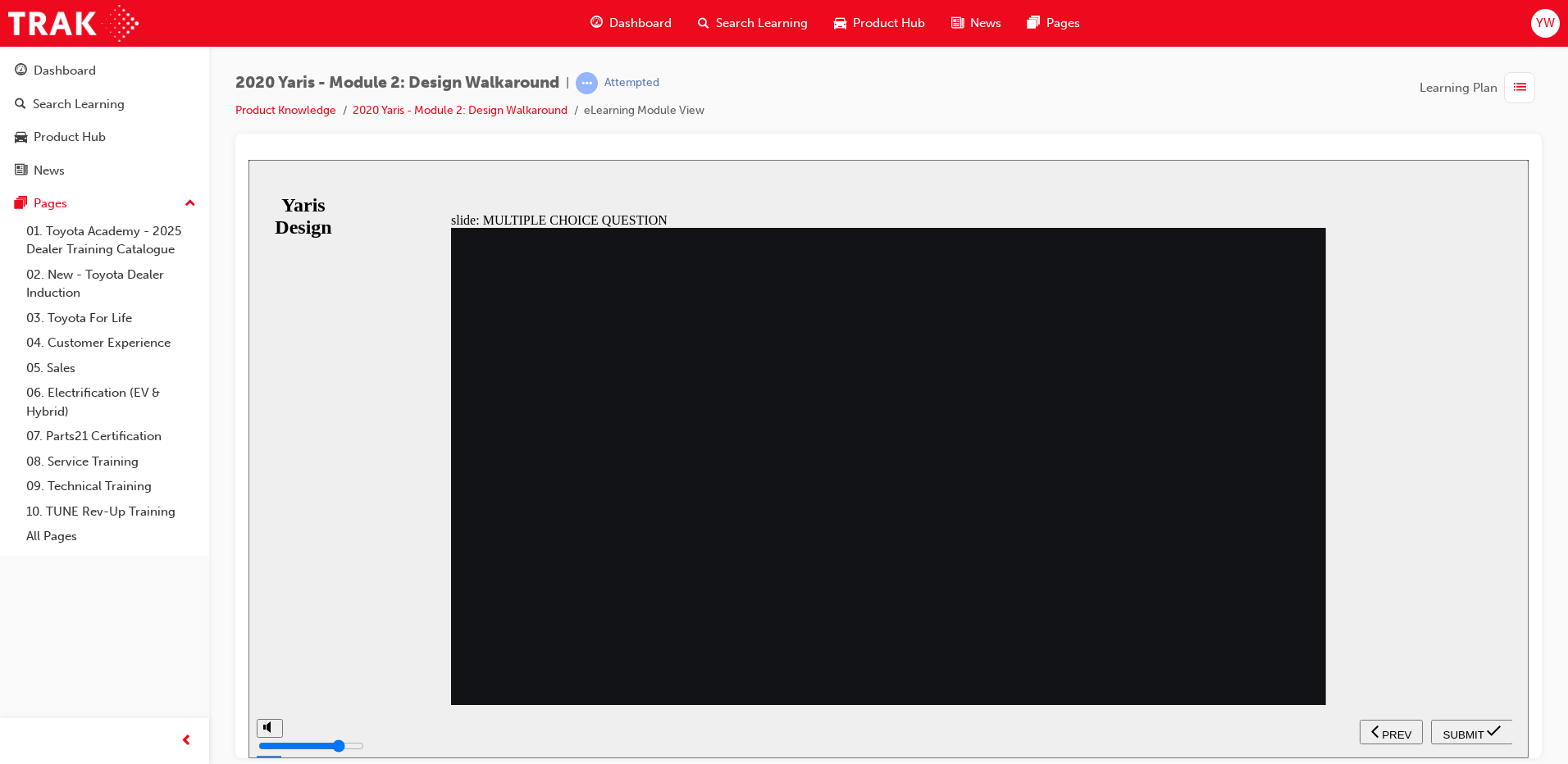
radio input "true"
click at [1478, 738] on div "SUBMIT" at bounding box center [1472, 732] width 69 height 17
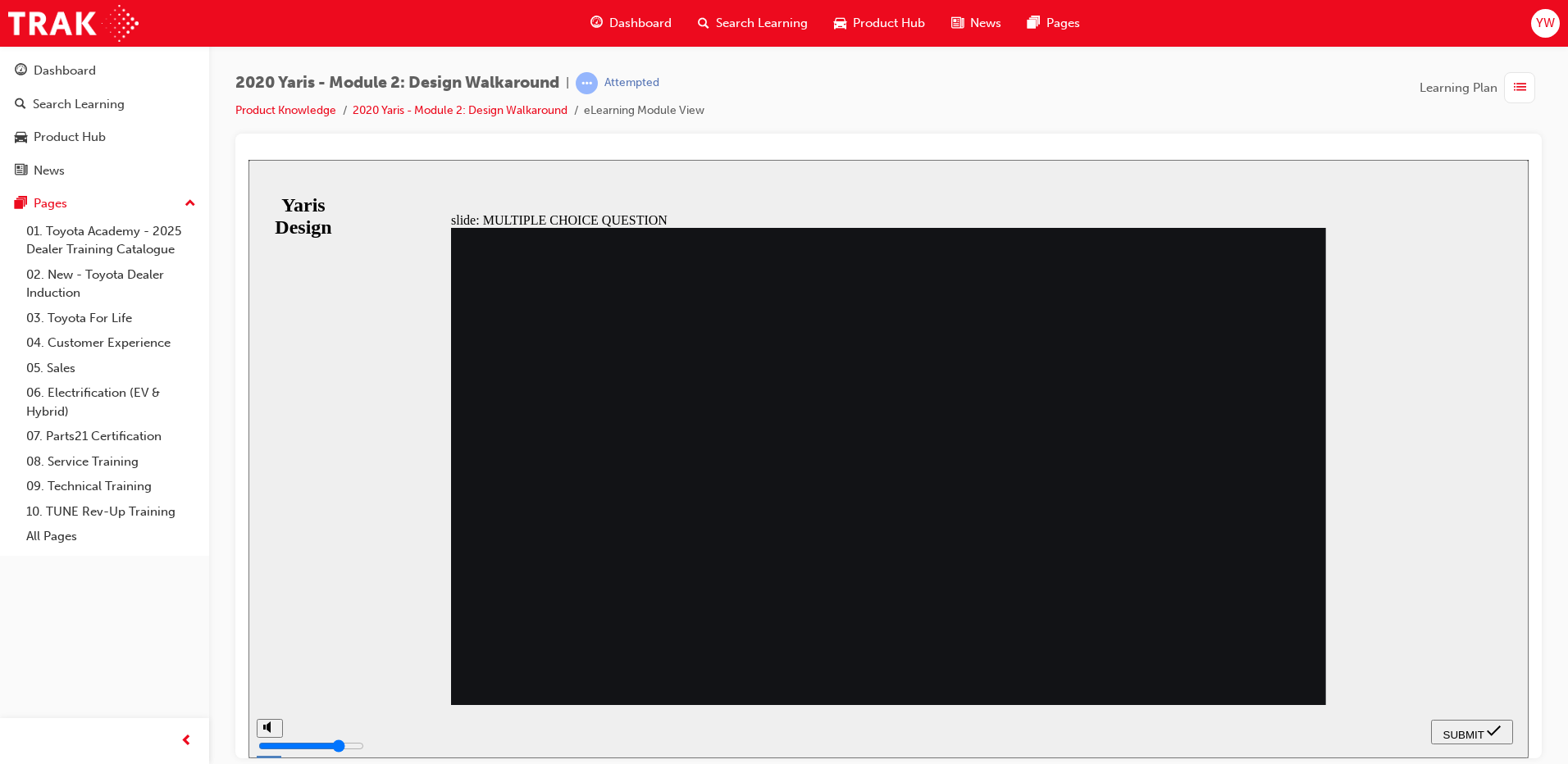
radio input "true"
click at [1477, 732] on span "SUBMIT" at bounding box center [1463, 734] width 41 height 12
